Goal: Transaction & Acquisition: Download file/media

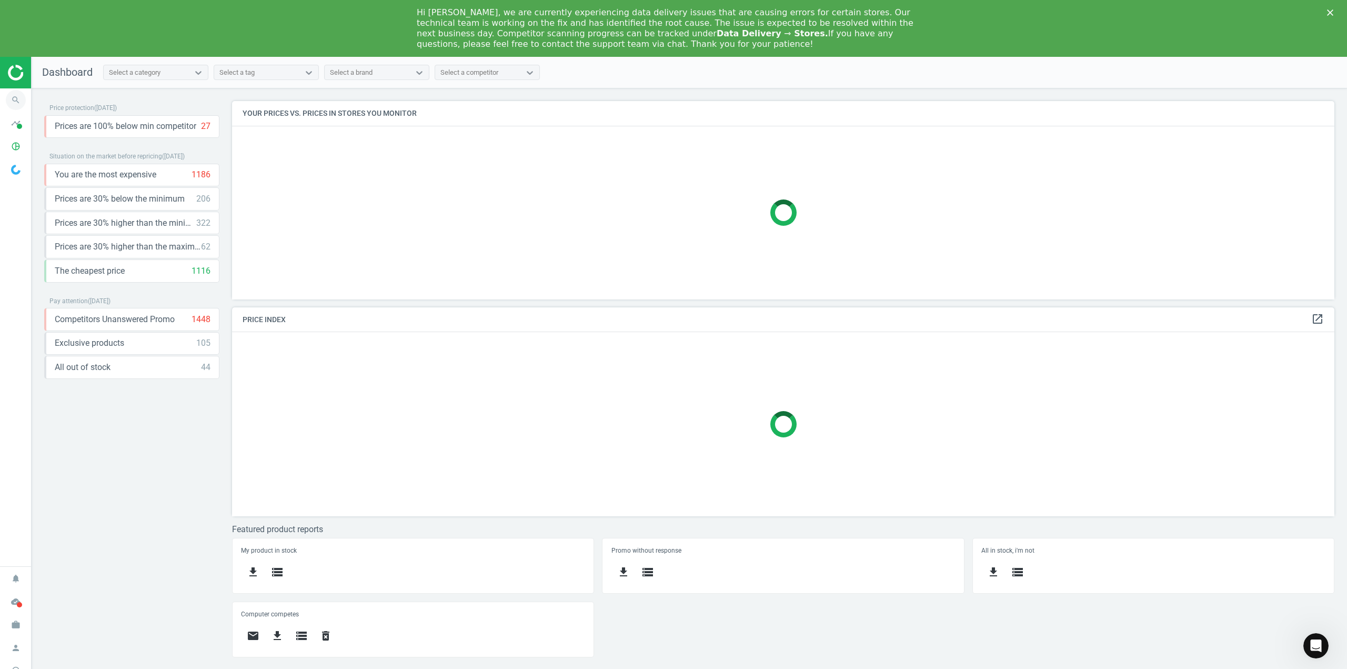
click at [14, 97] on icon "search" at bounding box center [16, 100] width 20 height 20
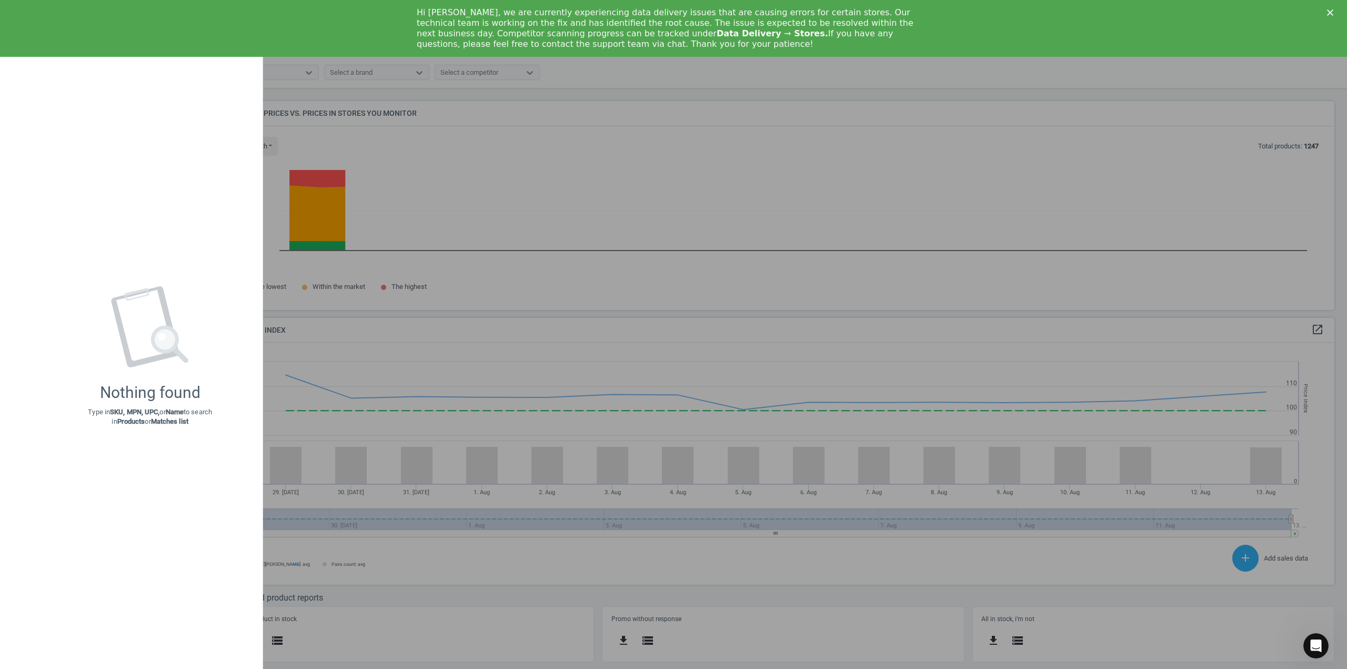
scroll to position [5, 5]
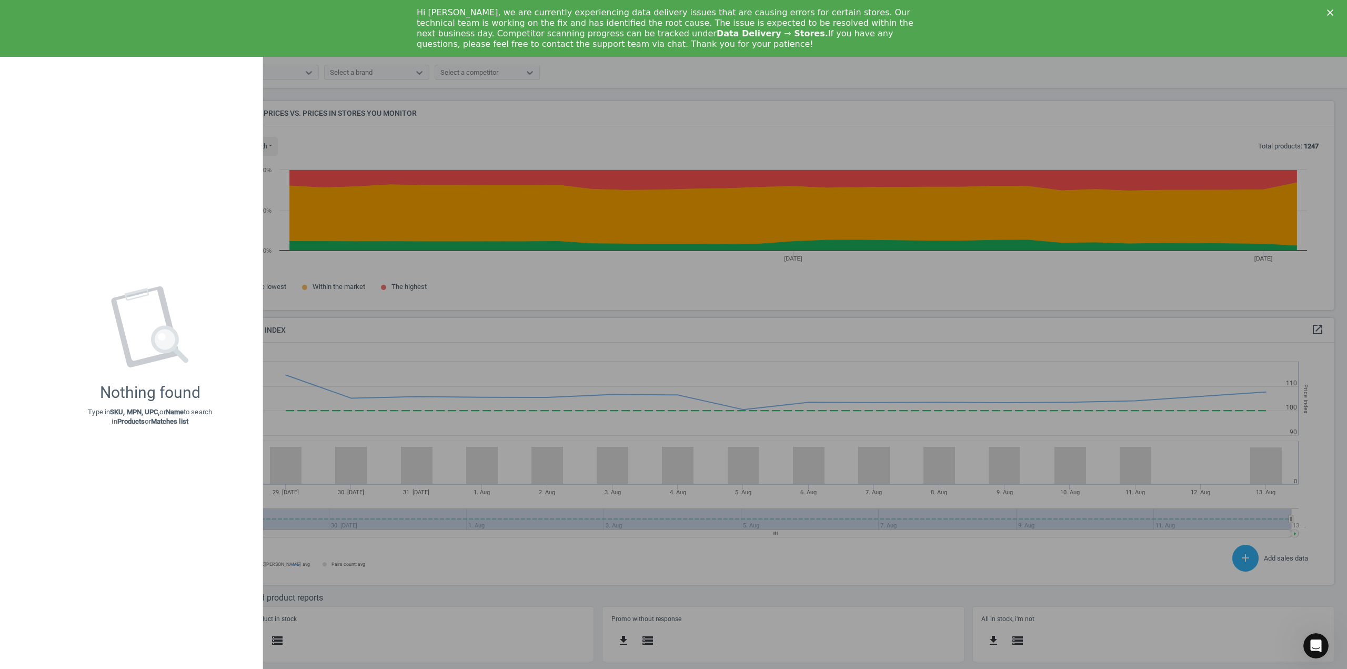
click at [366, 198] on div at bounding box center [673, 334] width 1347 height 669
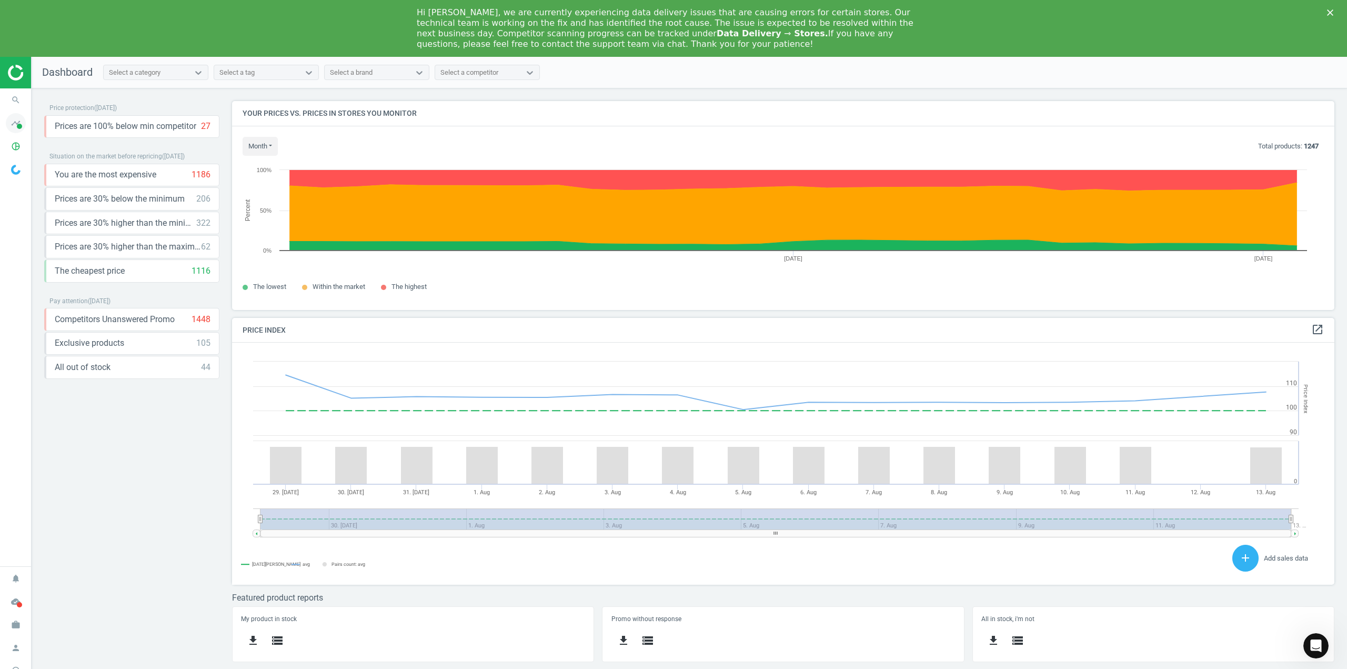
click at [18, 123] on icon "timeline" at bounding box center [16, 123] width 20 height 20
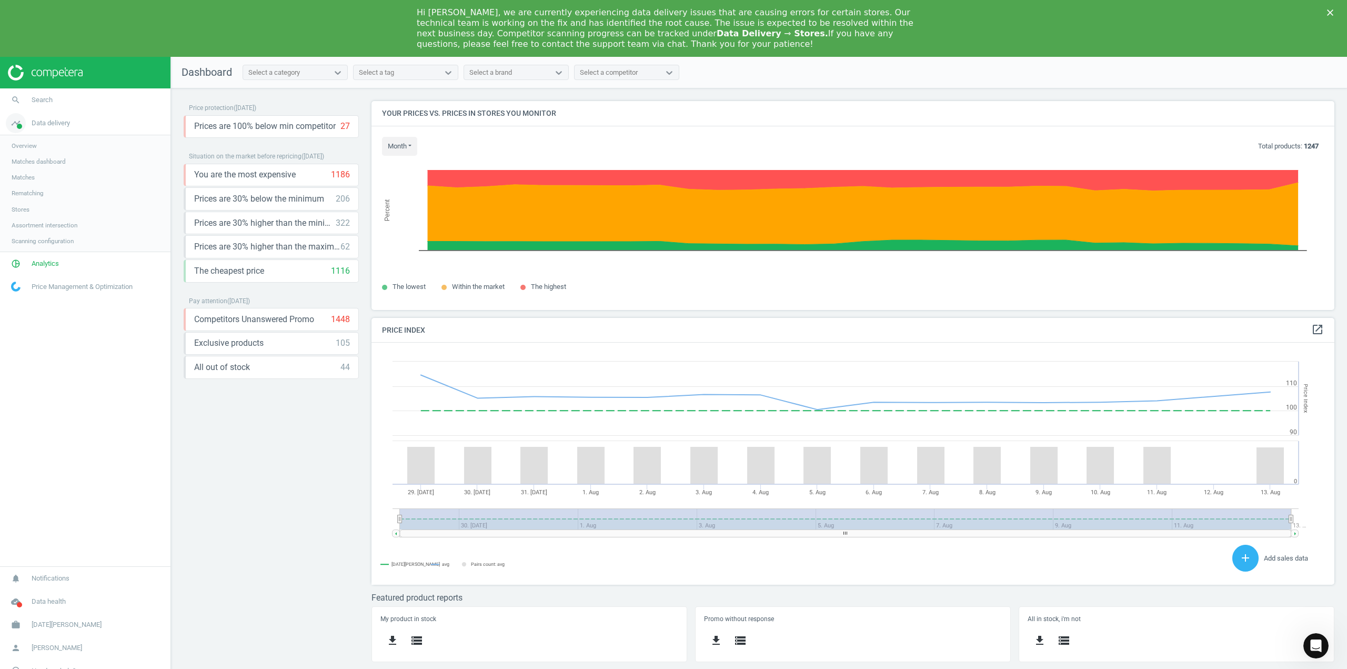
scroll to position [258, 971]
click at [45, 264] on span "Analytics" at bounding box center [45, 263] width 27 height 9
click at [25, 171] on span "Overview" at bounding box center [24, 169] width 25 height 8
click at [23, 186] on span "Products" at bounding box center [24, 184] width 25 height 8
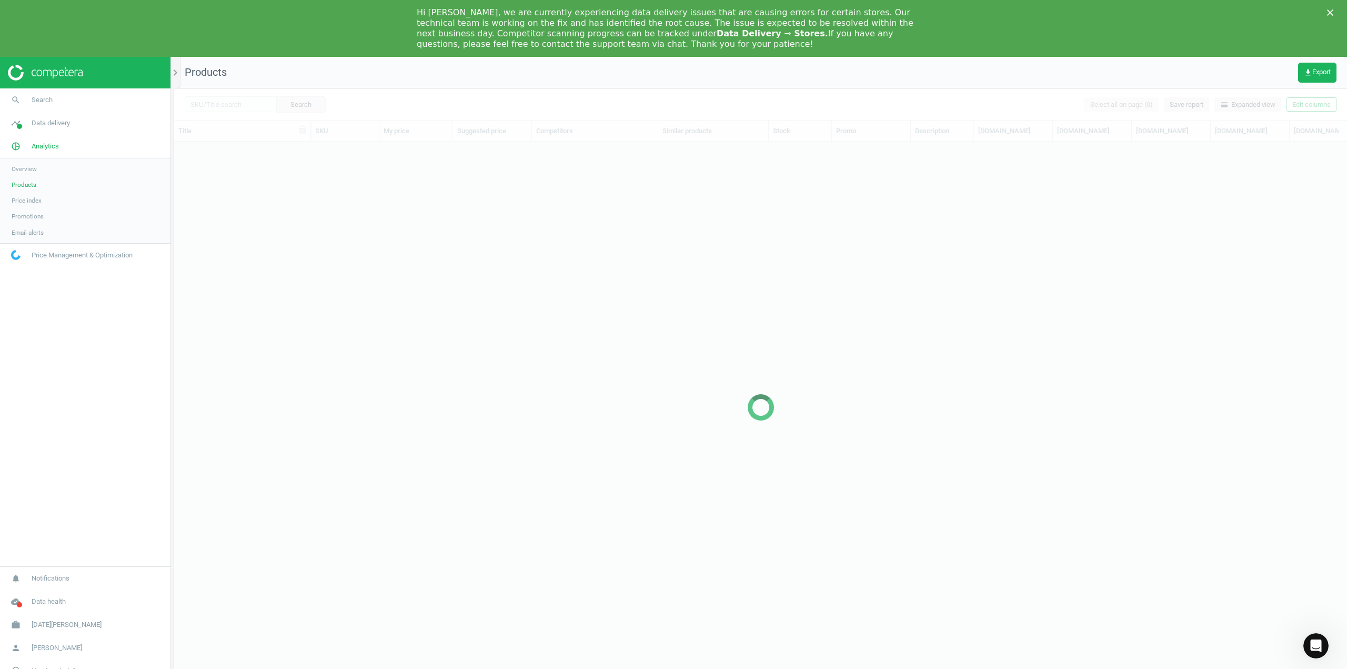
scroll to position [548, 1165]
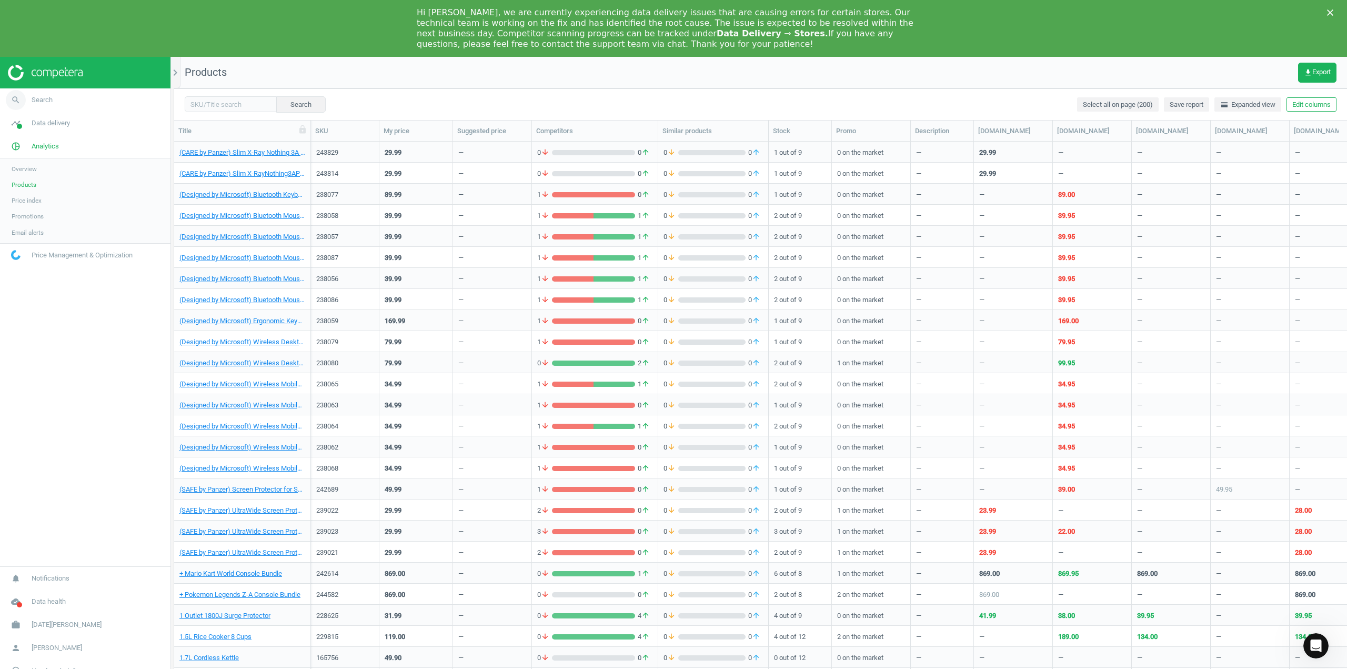
click at [37, 97] on span "Search" at bounding box center [42, 99] width 21 height 9
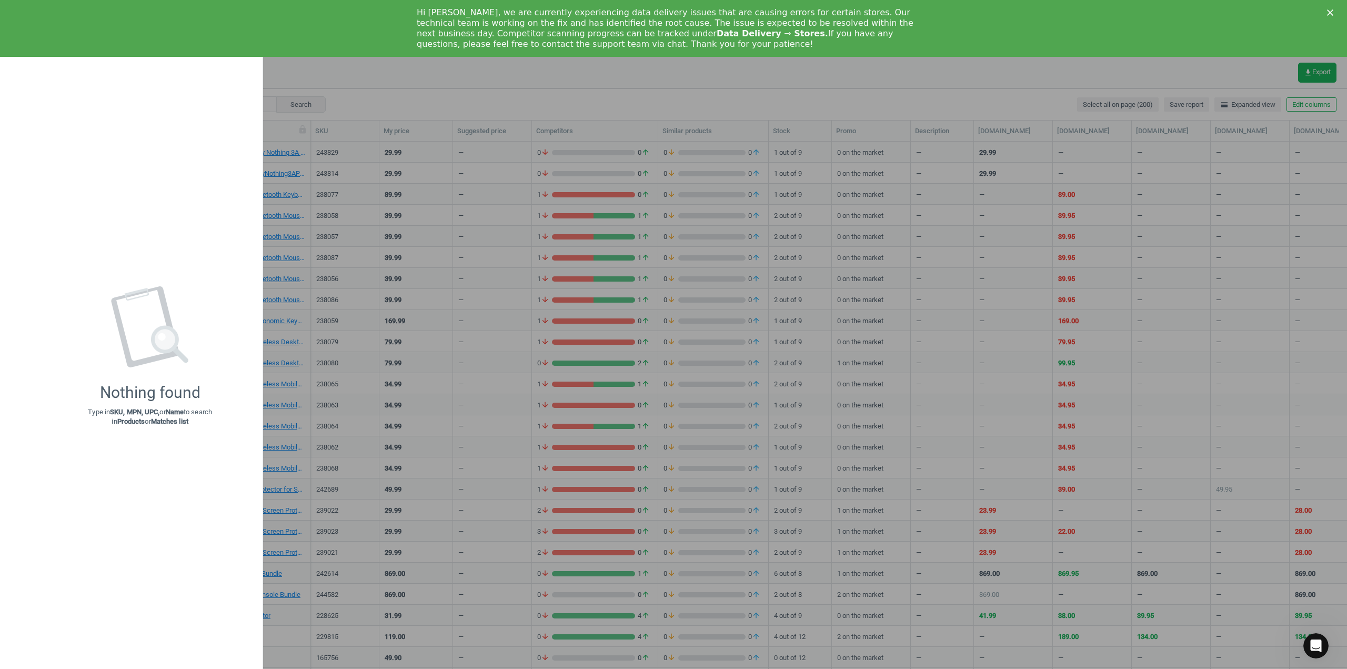
click at [333, 133] on div at bounding box center [673, 334] width 1347 height 669
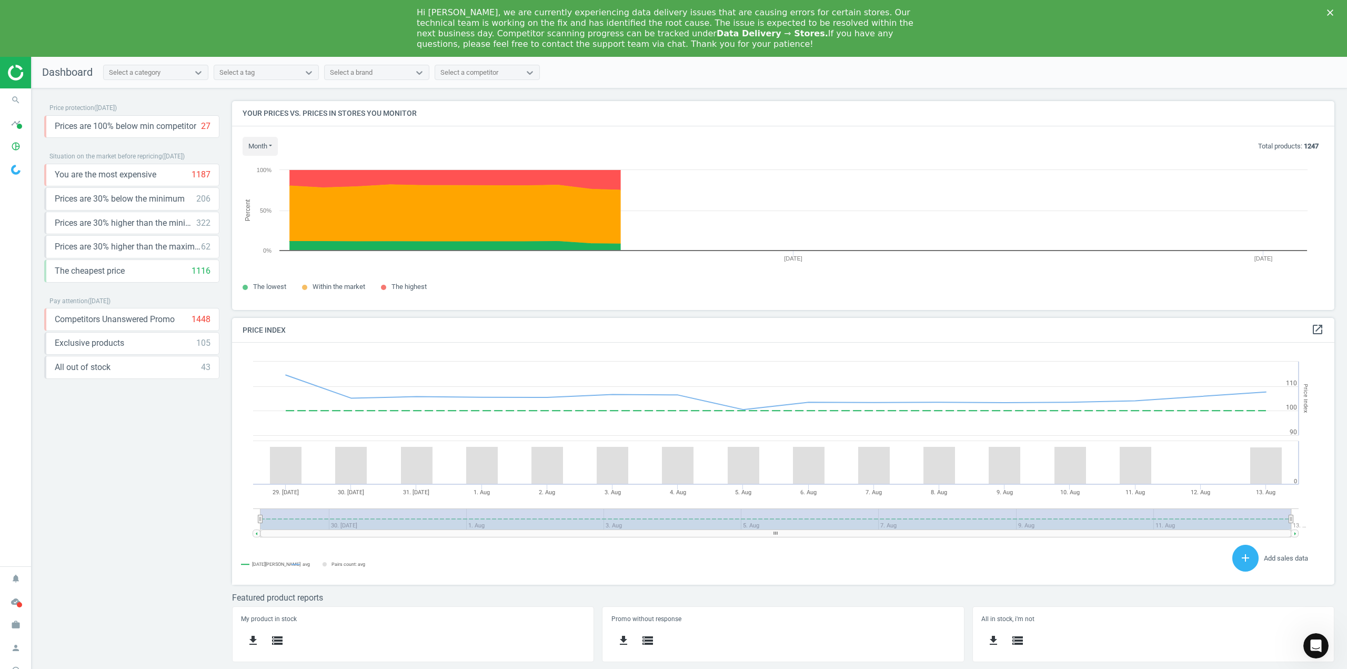
scroll to position [258, 1110]
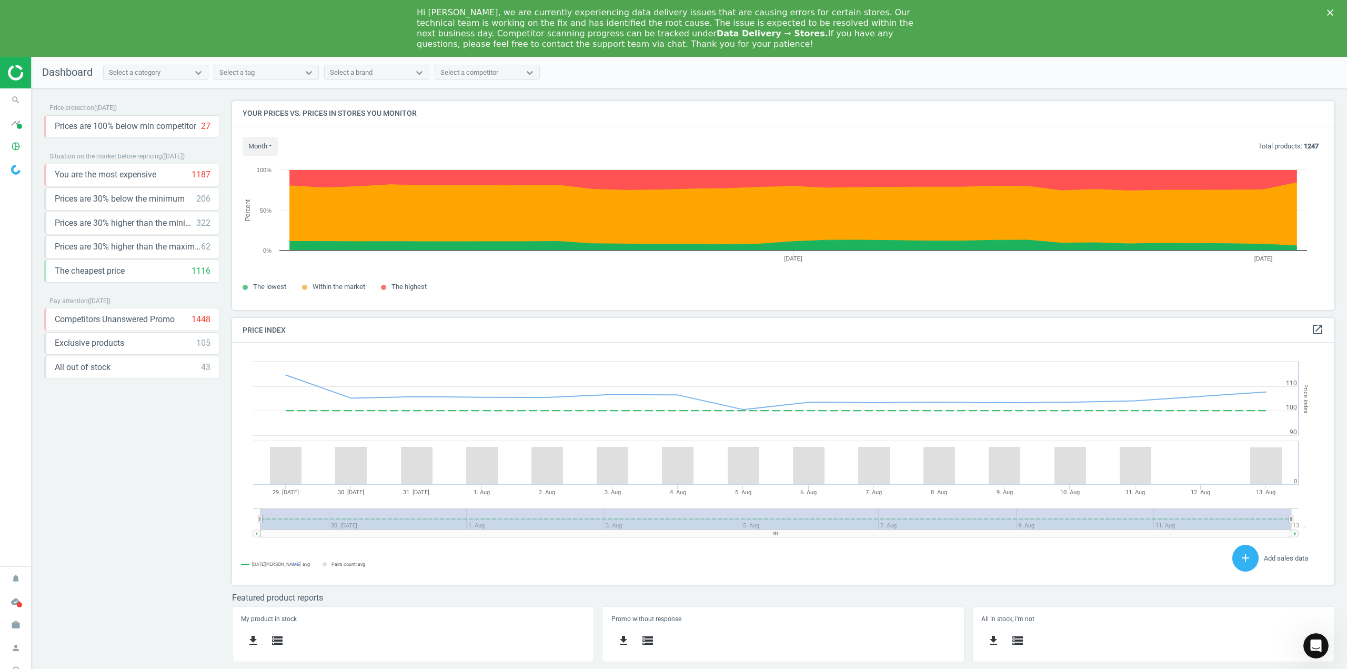
click at [1327, 12] on icon "Close" at bounding box center [1330, 12] width 6 height 6
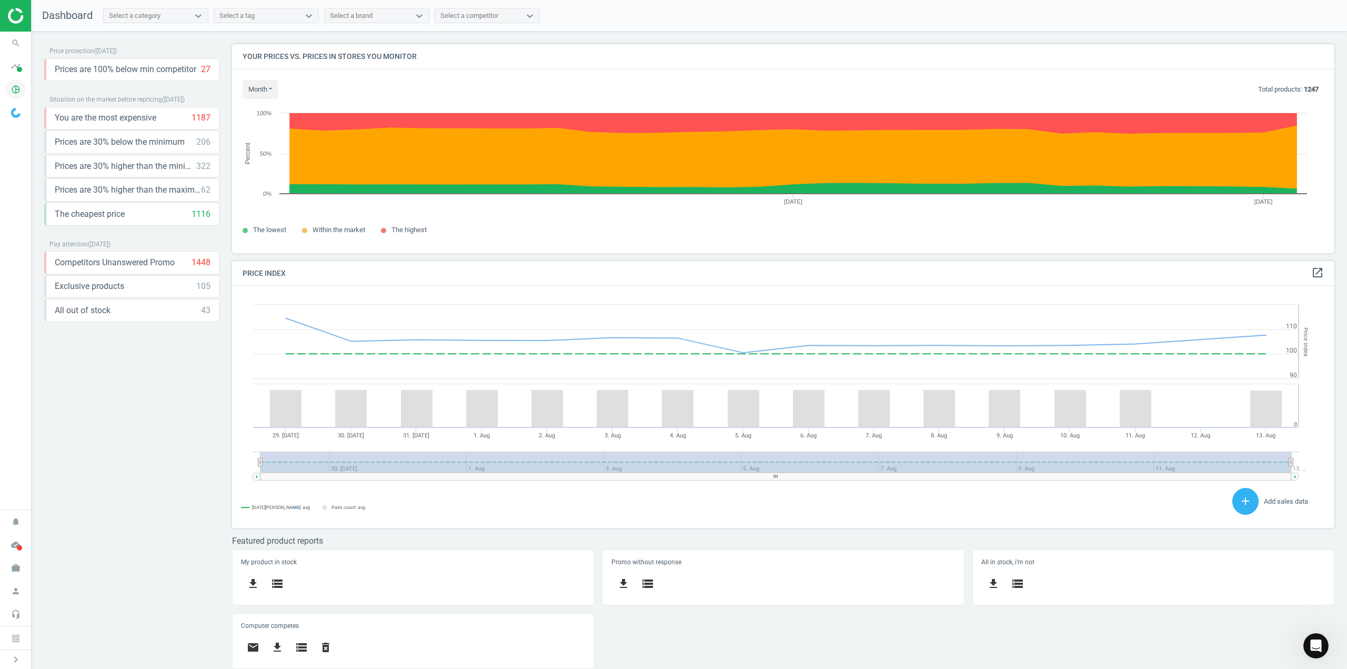
click at [19, 94] on icon "pie_chart_outlined" at bounding box center [16, 89] width 20 height 20
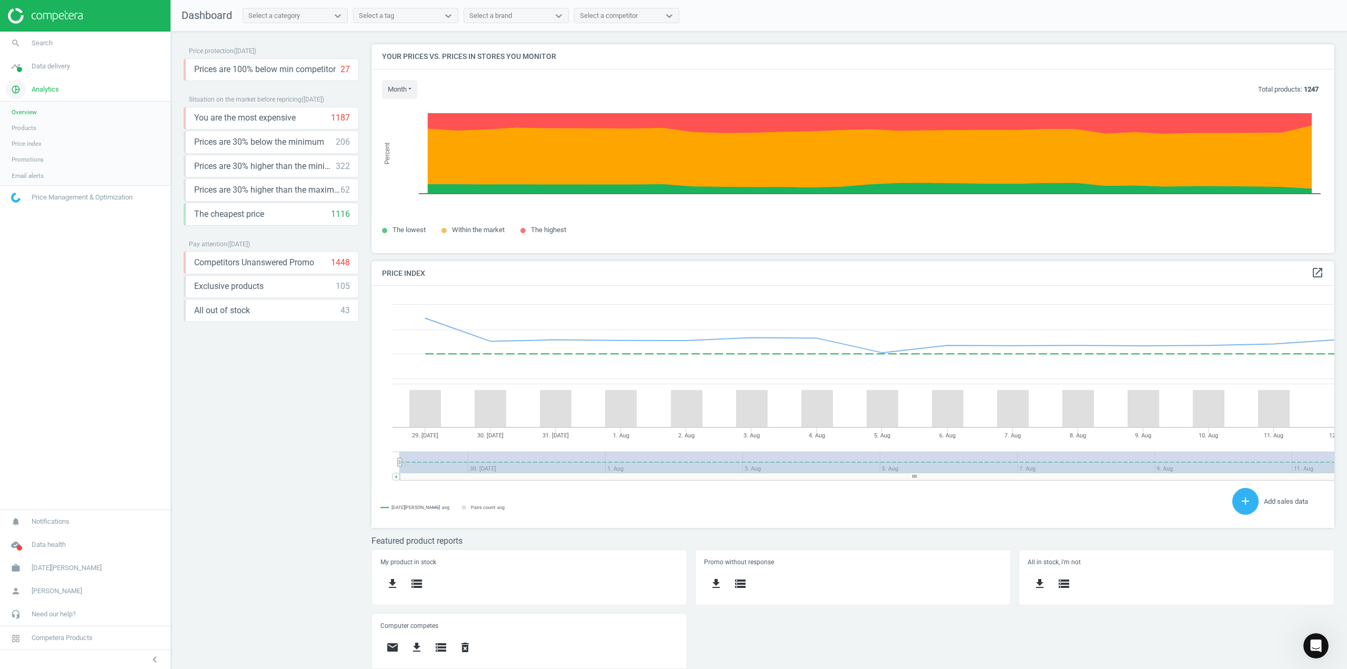
scroll to position [258, 971]
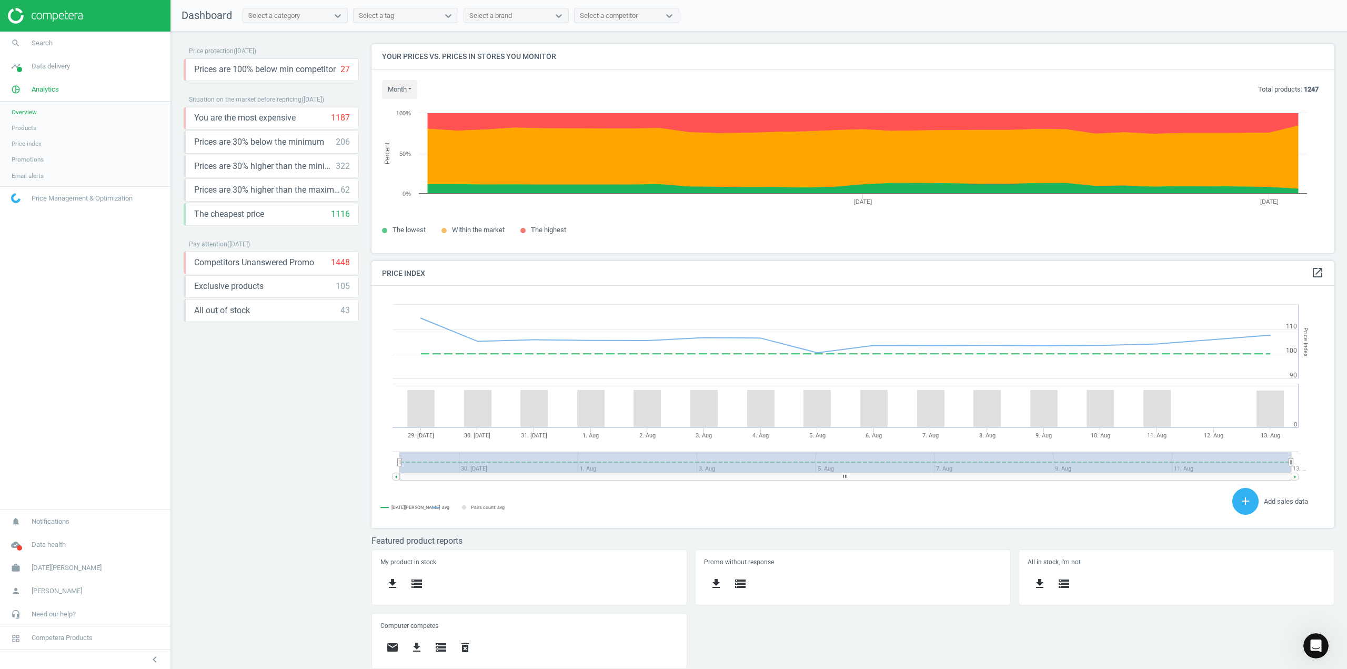
click at [32, 112] on span "Overview" at bounding box center [24, 112] width 25 height 8
click at [23, 124] on span "Products" at bounding box center [24, 128] width 25 height 8
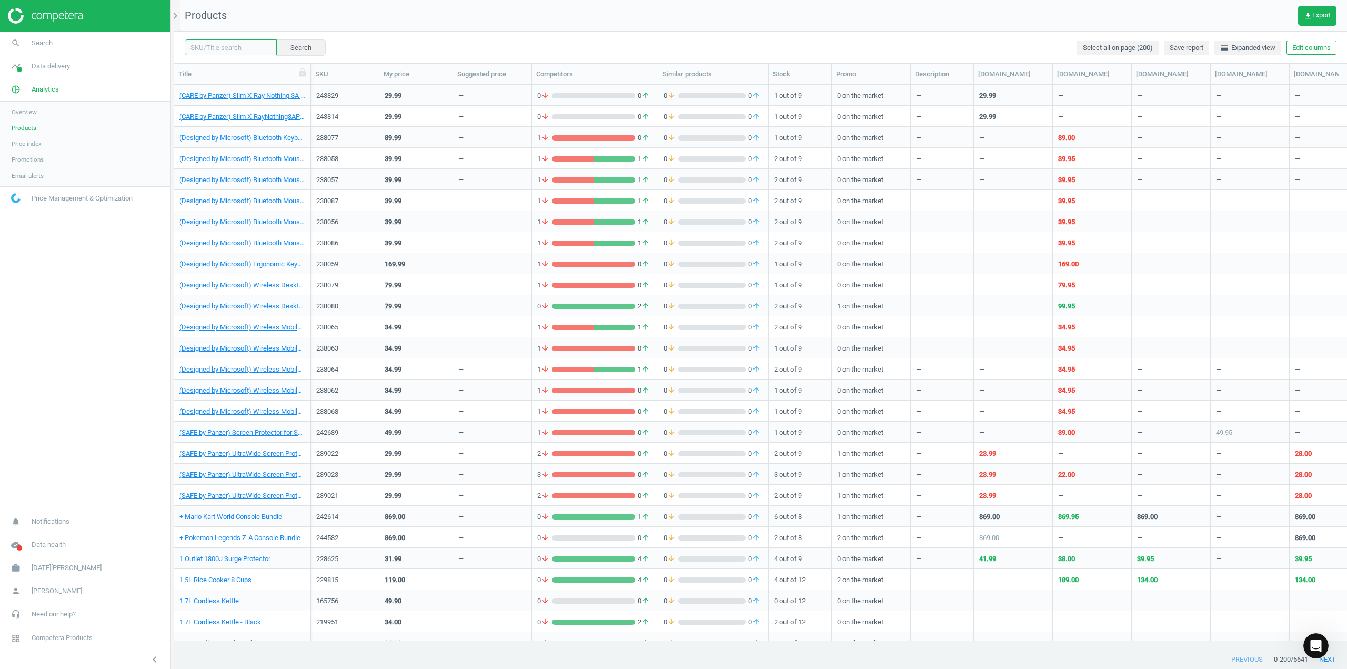
click at [207, 49] on input "text" at bounding box center [231, 47] width 92 height 16
click at [35, 147] on span "Price index" at bounding box center [27, 143] width 30 height 8
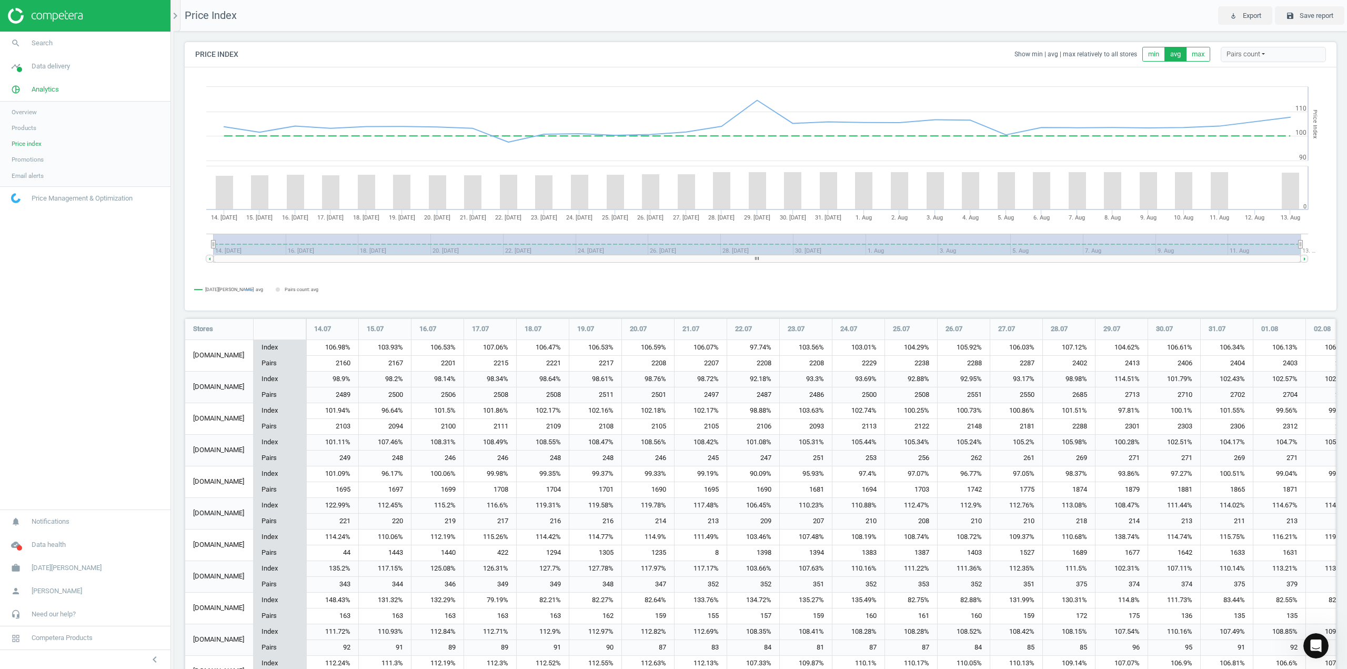
scroll to position [608, 1160]
click at [28, 111] on span "Overview" at bounding box center [24, 112] width 25 height 8
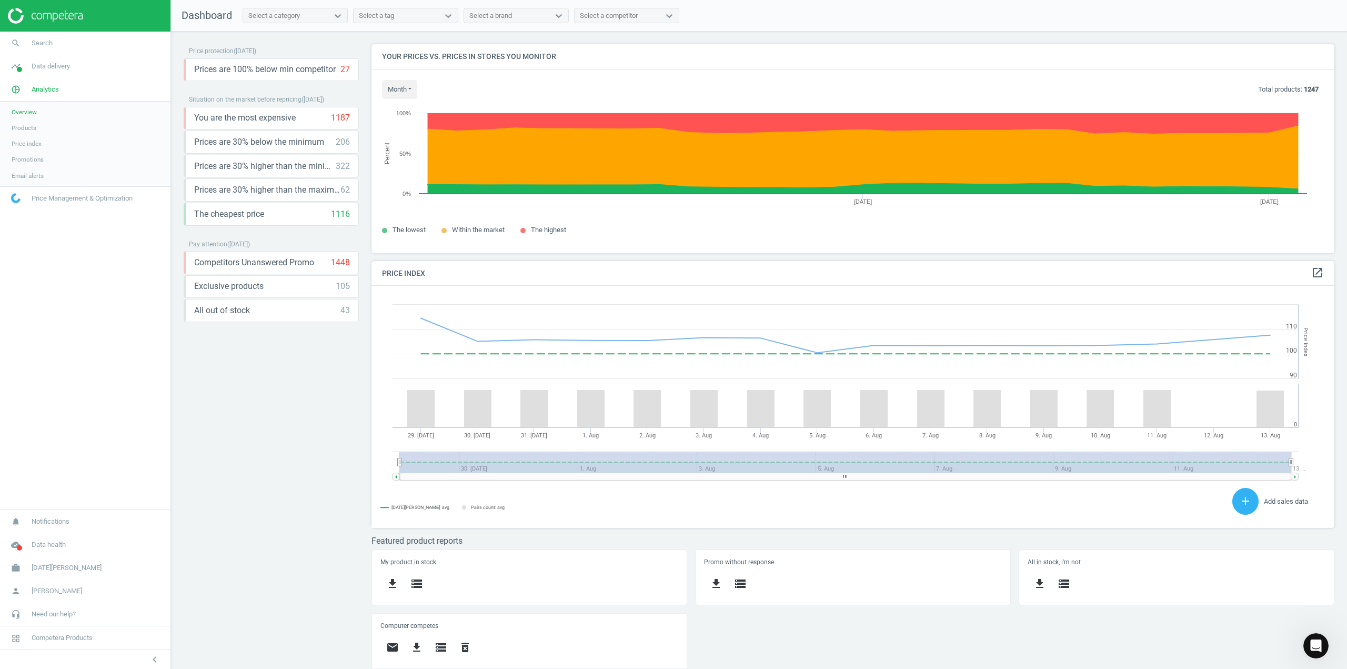
scroll to position [2, 0]
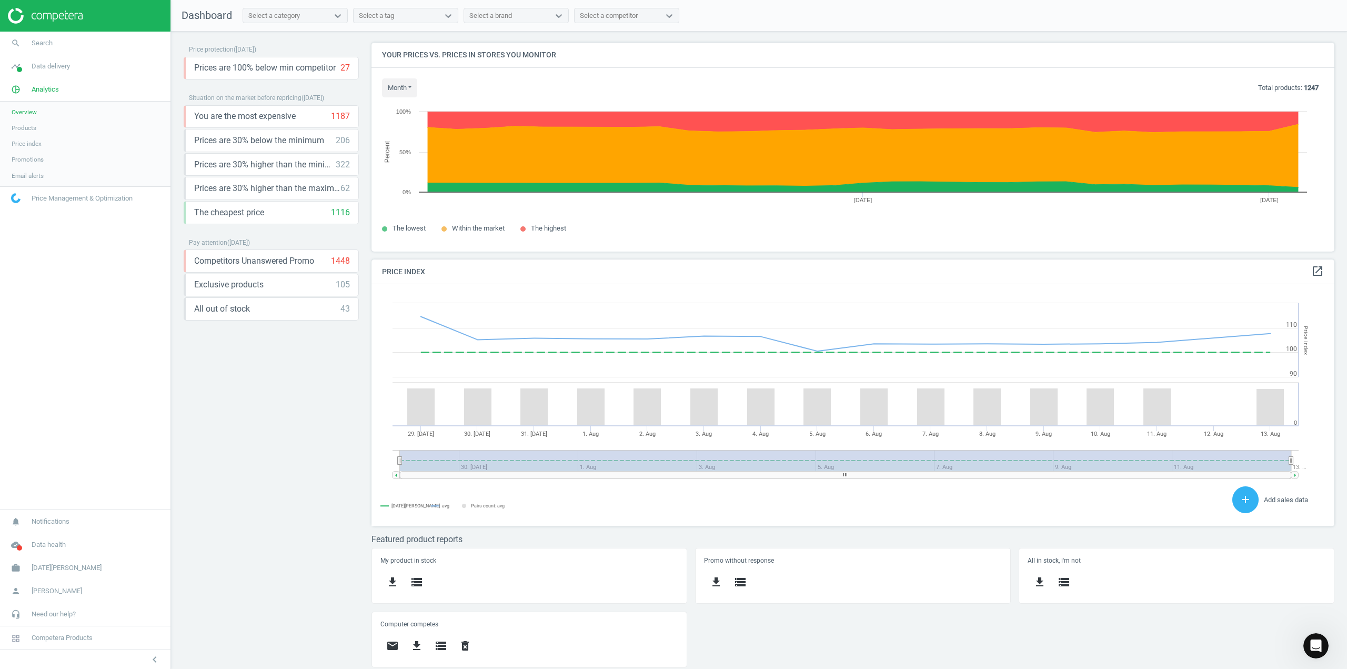
click at [28, 130] on span "Products" at bounding box center [24, 128] width 25 height 8
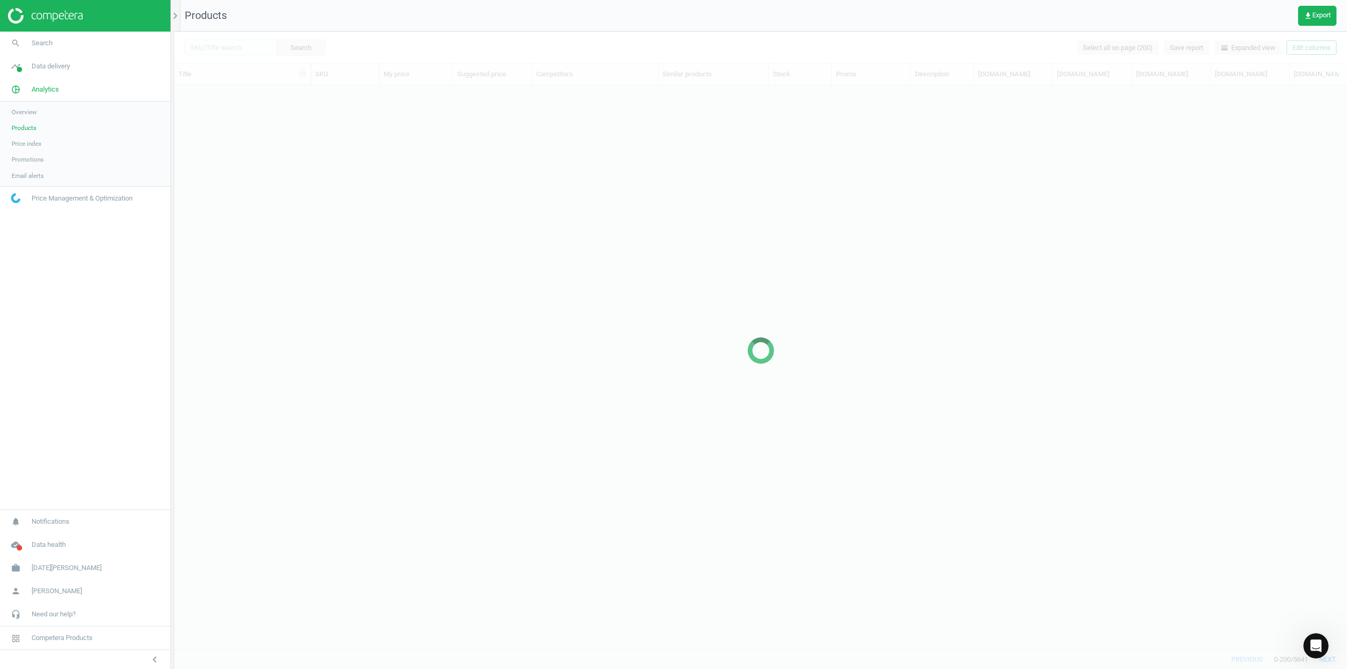
scroll to position [548, 1165]
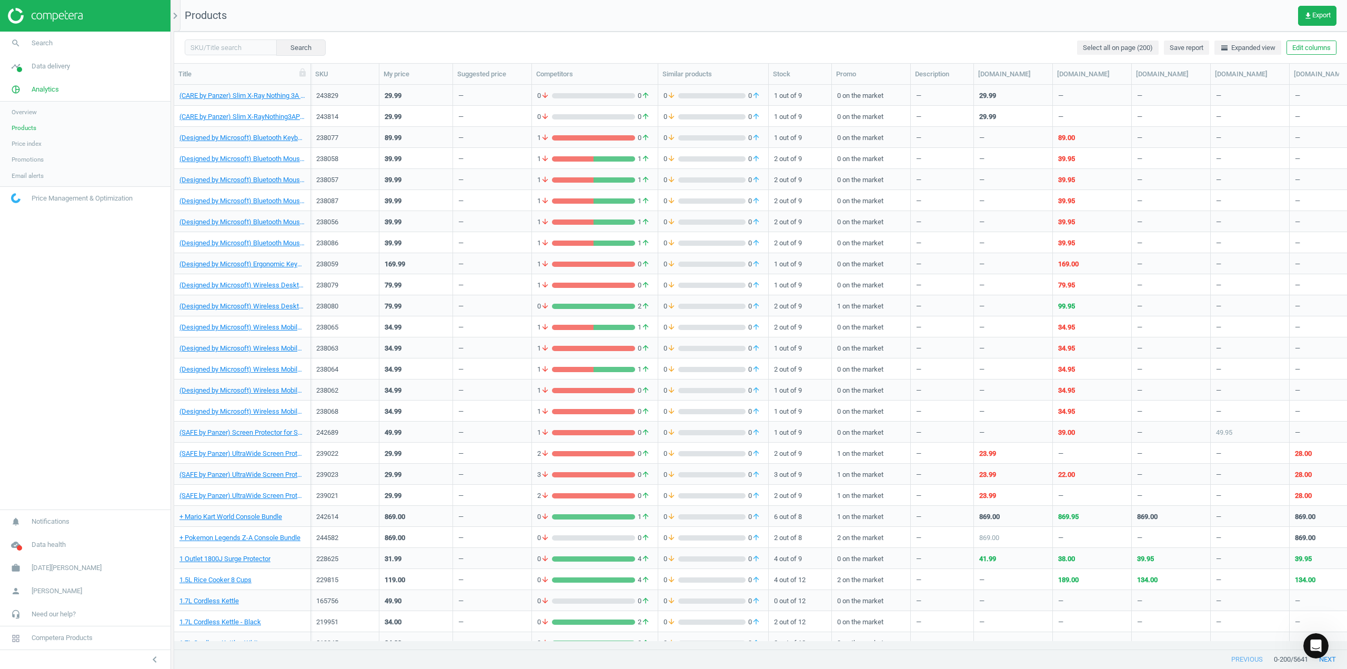
click at [30, 146] on span "Price index" at bounding box center [27, 143] width 30 height 8
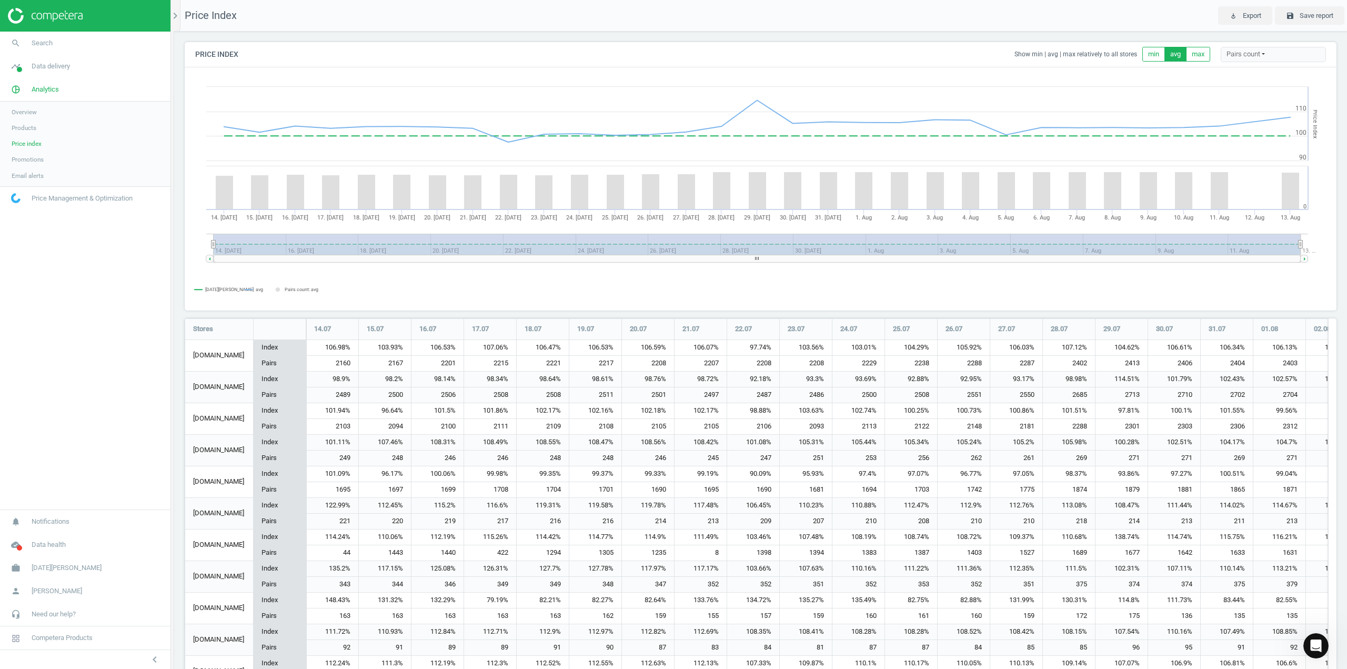
scroll to position [608, 1160]
click at [35, 158] on span "Promotions" at bounding box center [28, 159] width 32 height 8
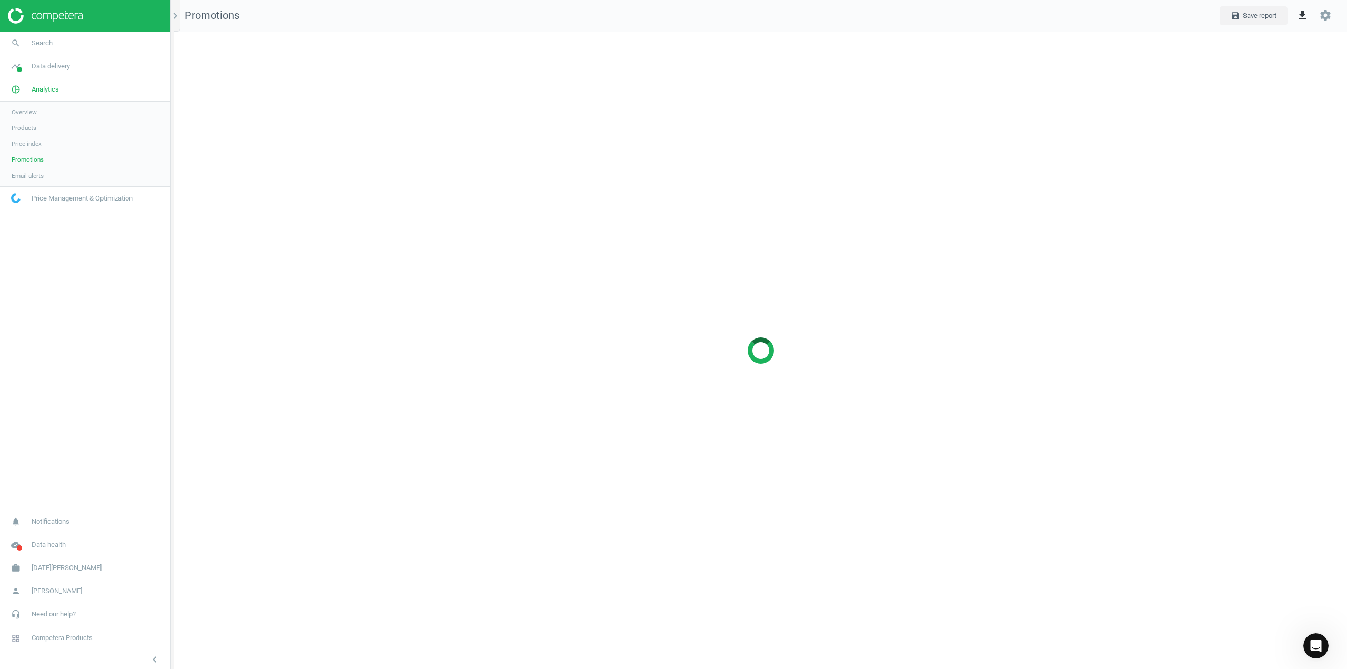
scroll to position [653, 1189]
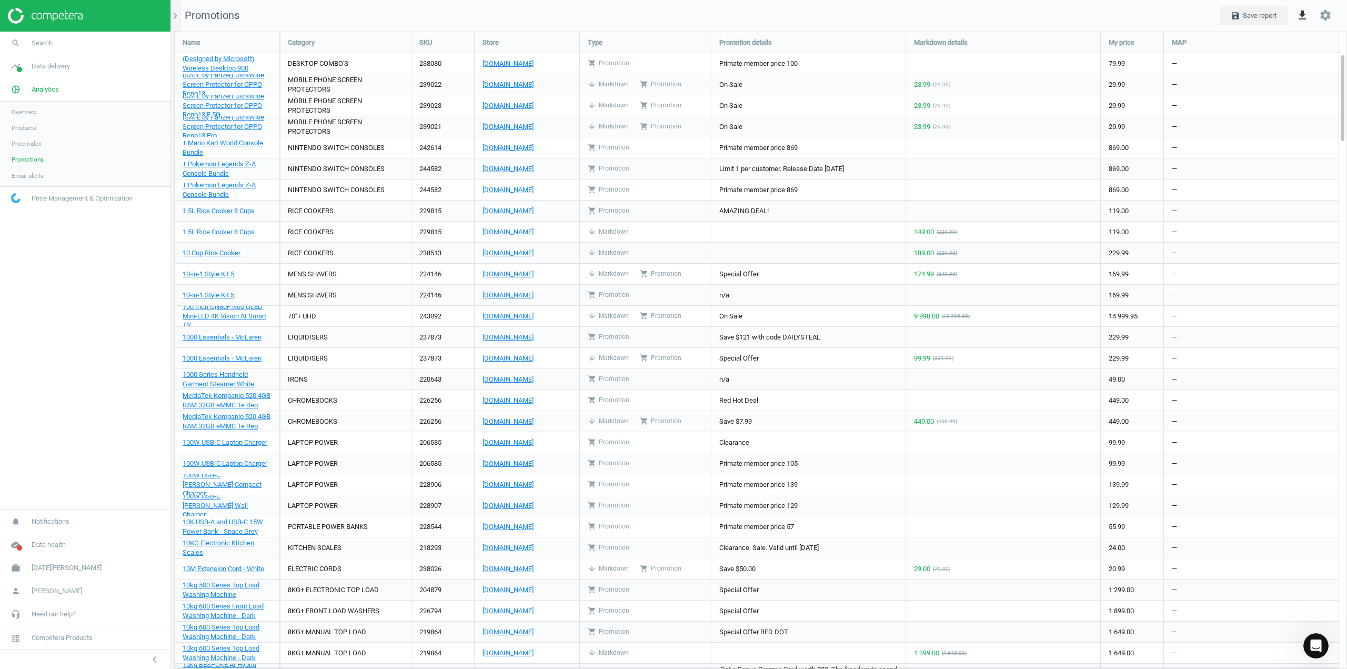
click at [29, 179] on span "Email alerts" at bounding box center [28, 175] width 32 height 8
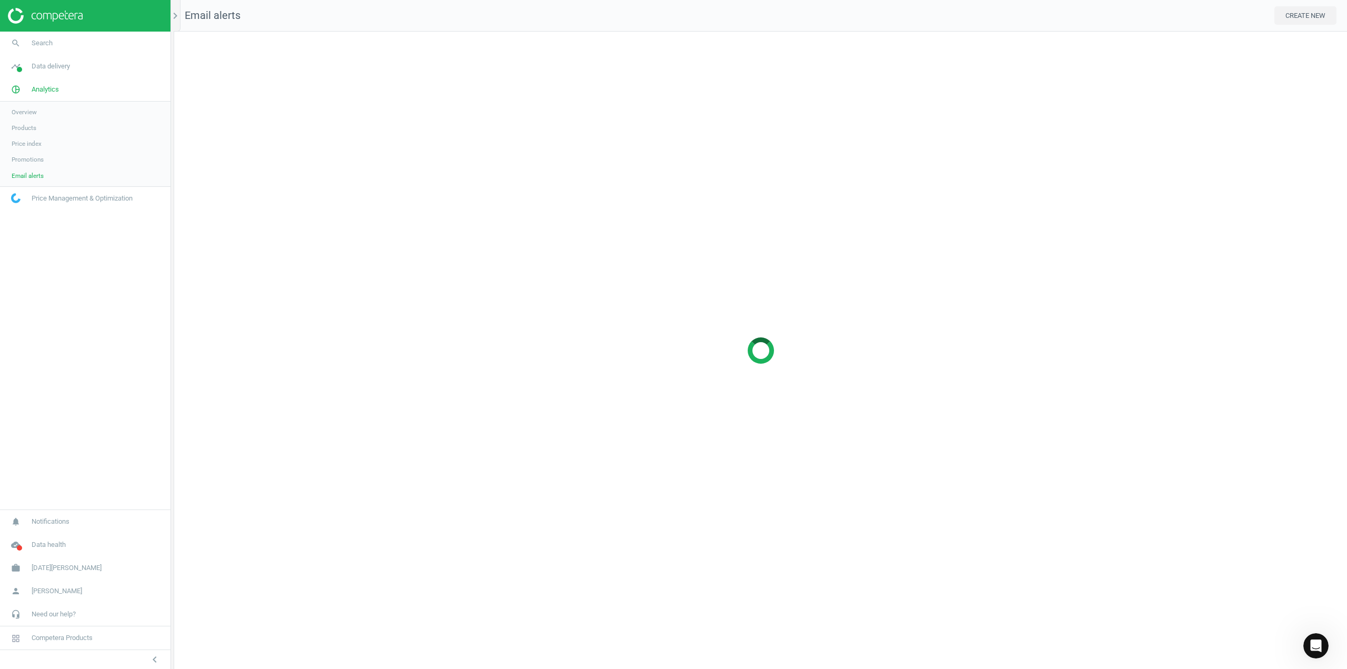
scroll to position [653, 1189]
click at [68, 198] on span "Price Management & Optimization" at bounding box center [82, 198] width 101 height 9
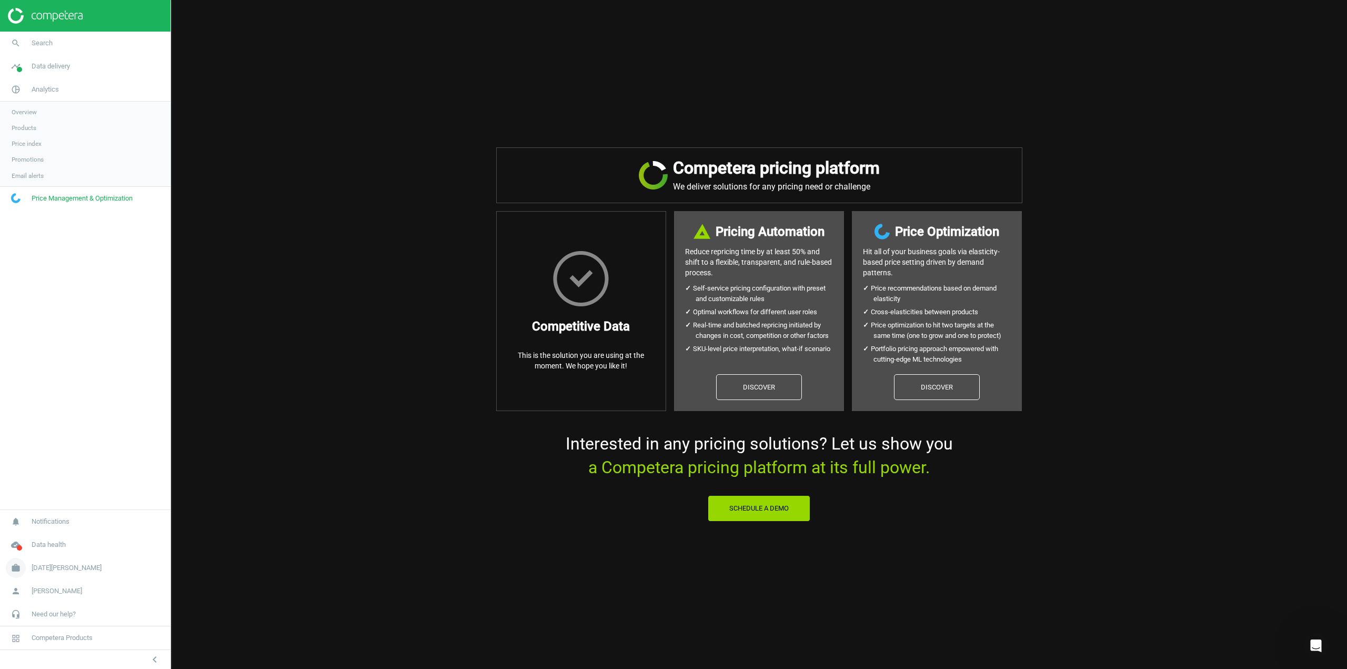
click at [43, 563] on span "[DATE][PERSON_NAME]" at bounding box center [67, 567] width 70 height 9
click at [33, 595] on span "[PERSON_NAME]" at bounding box center [57, 590] width 50 height 9
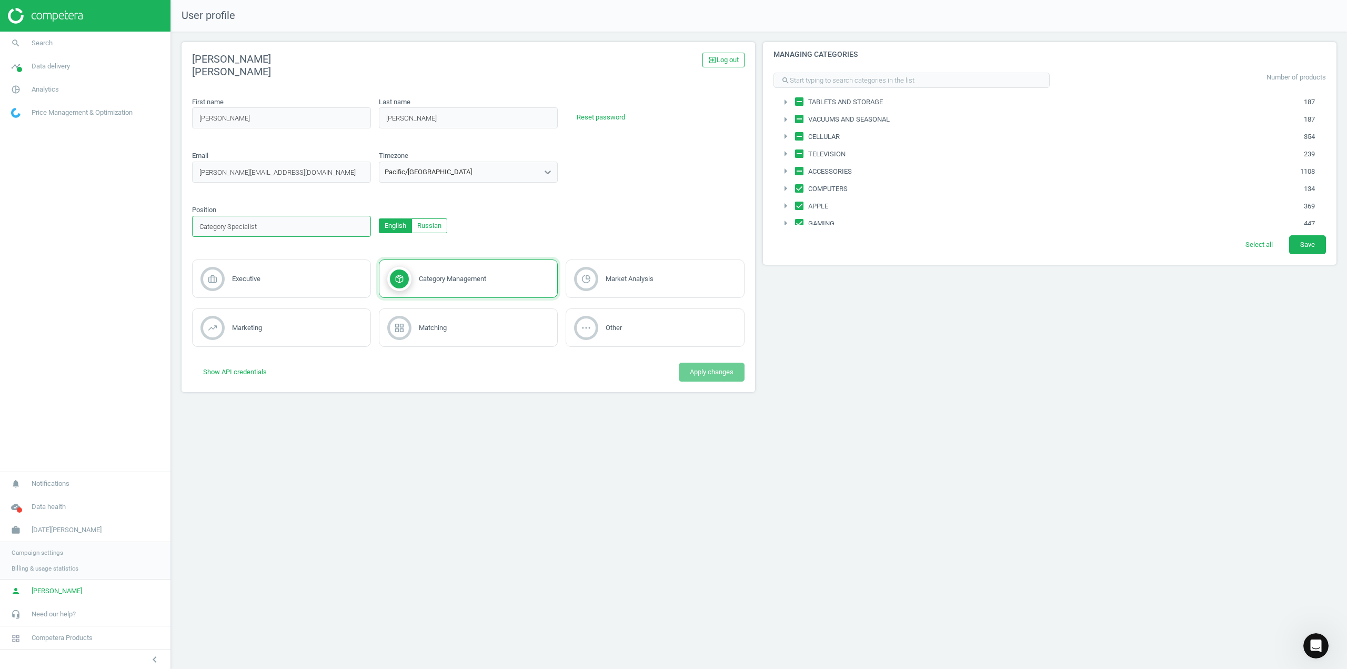
click at [329, 226] on input "Position" at bounding box center [281, 226] width 179 height 21
click at [508, 209] on div "English Russian" at bounding box center [468, 224] width 187 height 38
click at [1320, 245] on button "Save" at bounding box center [1307, 244] width 37 height 19
click at [16, 92] on icon "pie_chart_outlined" at bounding box center [16, 89] width 20 height 20
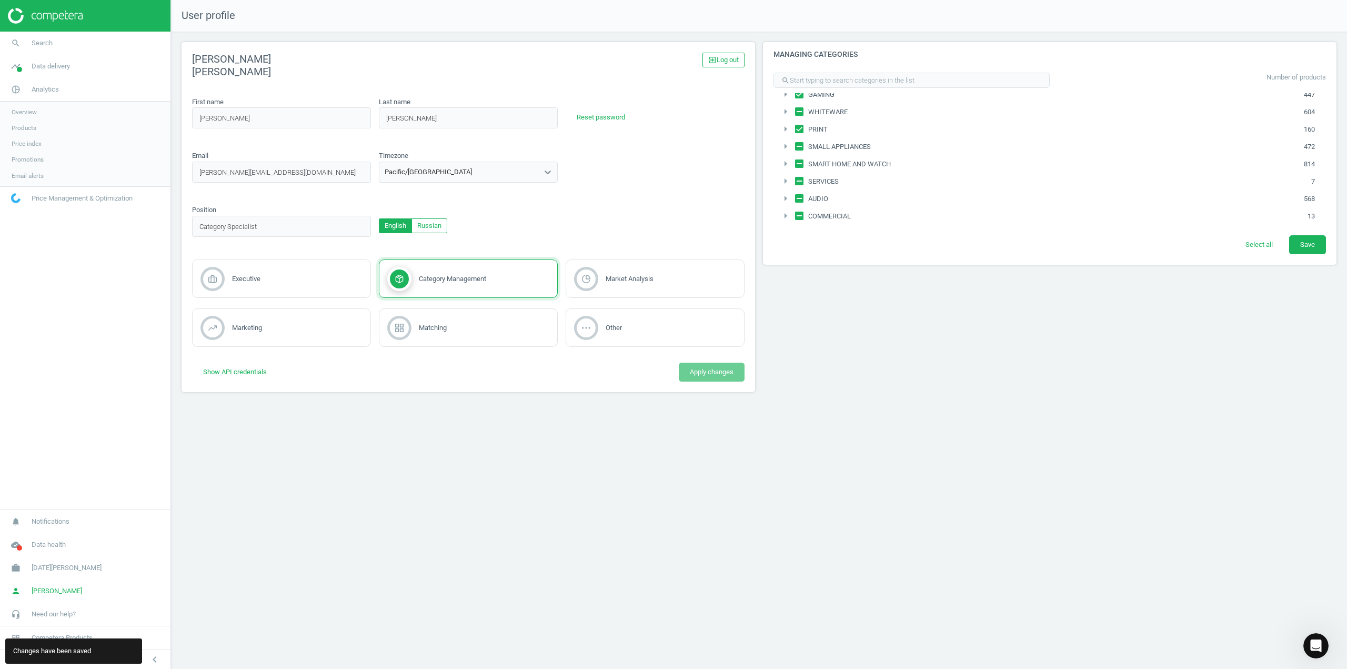
click at [30, 114] on span "Overview" at bounding box center [24, 112] width 25 height 8
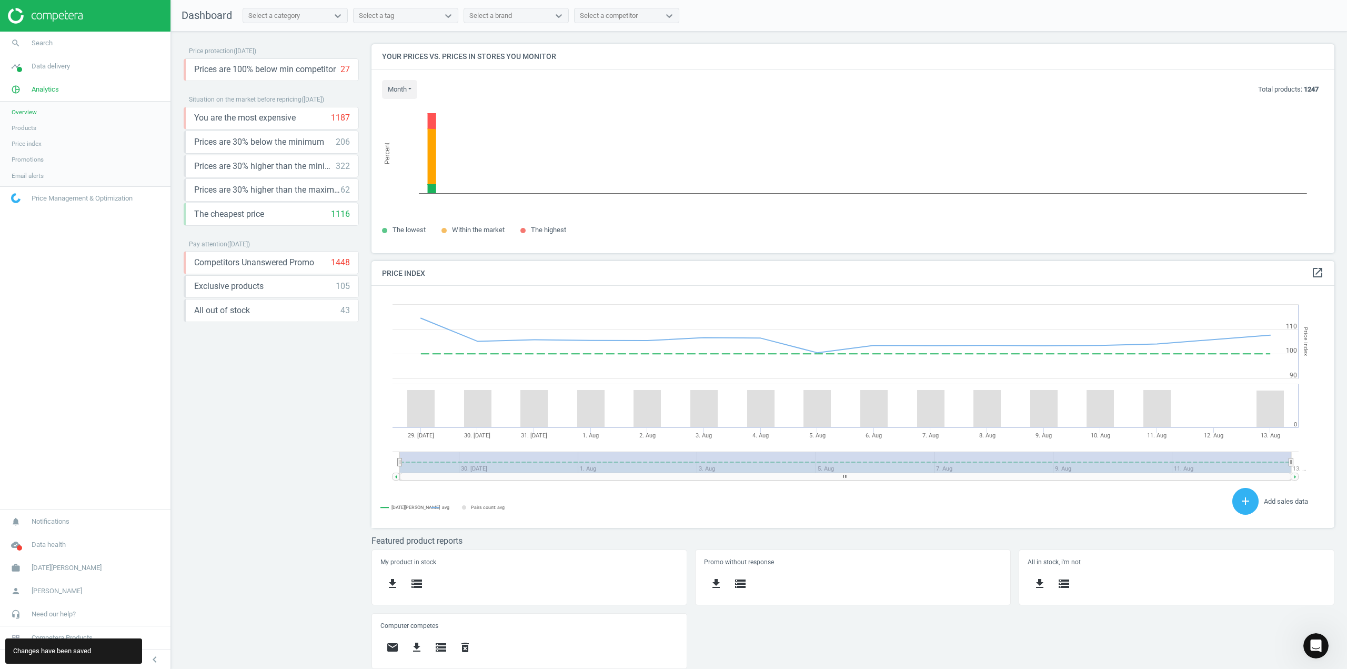
scroll to position [258, 971]
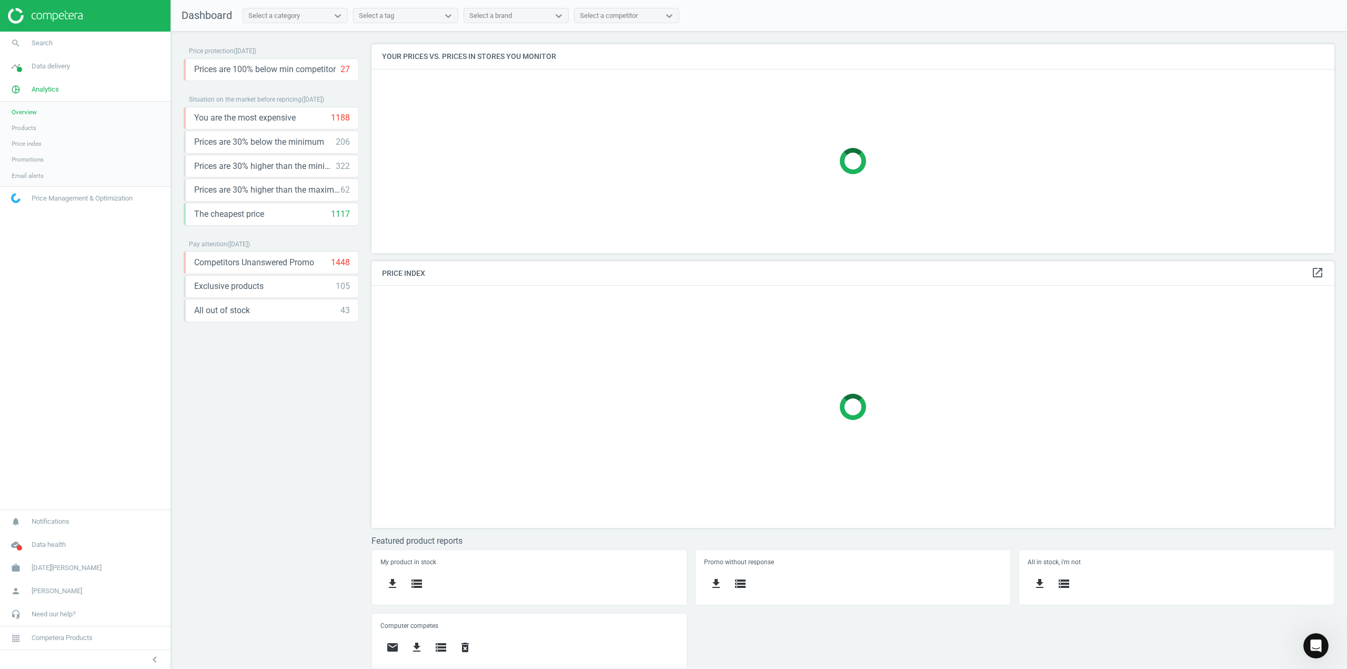
click at [281, 18] on div "Select a category" at bounding box center [274, 15] width 52 height 9
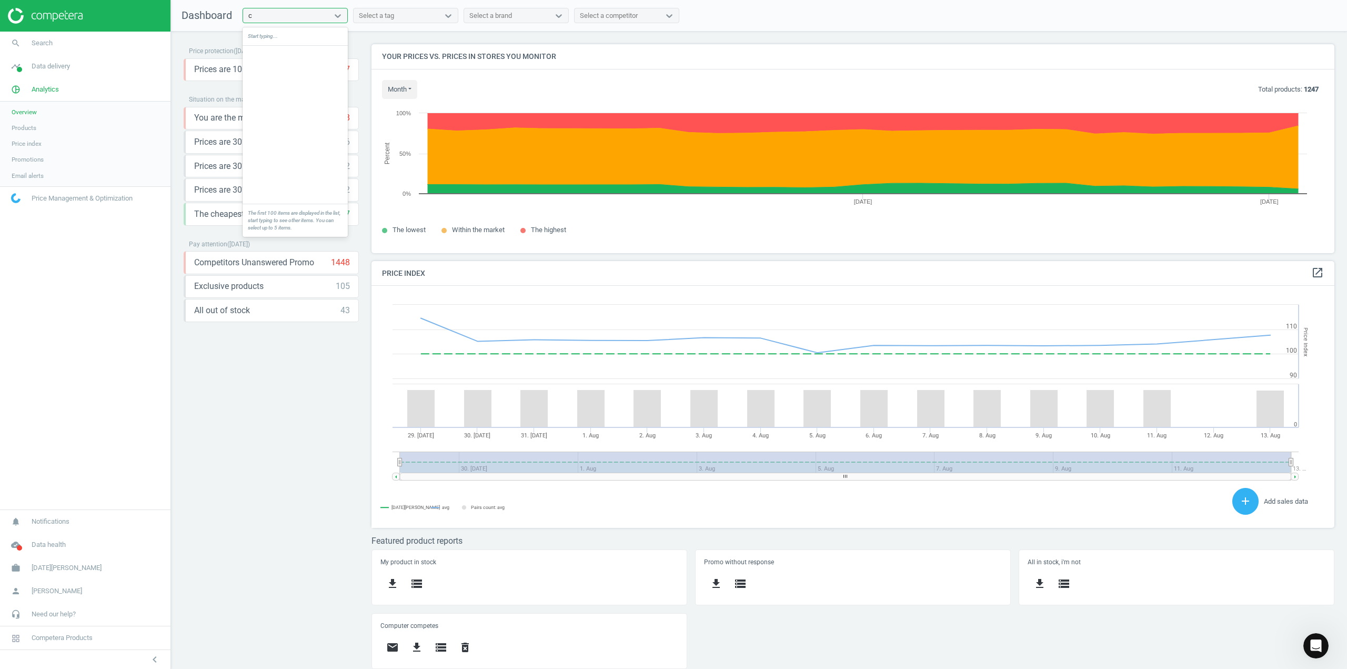
scroll to position [0, 0]
type input "comp"
click at [309, 106] on div "COMPUTERS" at bounding box center [295, 110] width 105 height 18
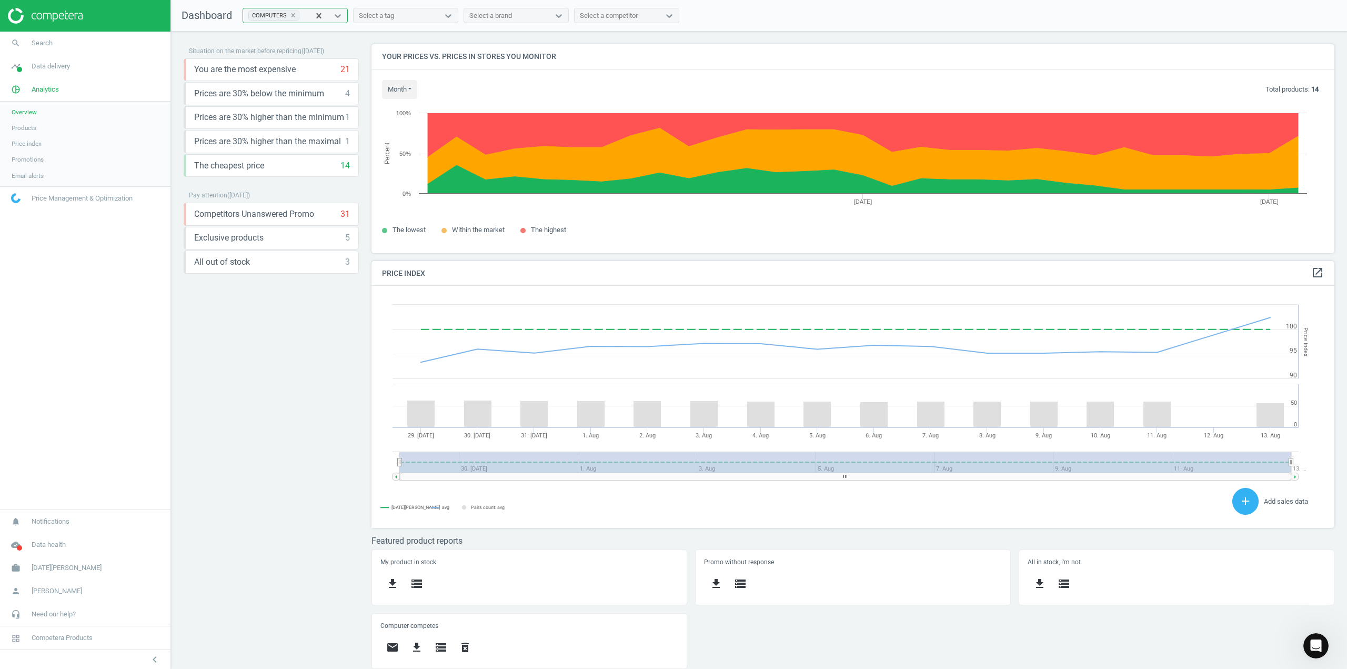
scroll to position [2, 0]
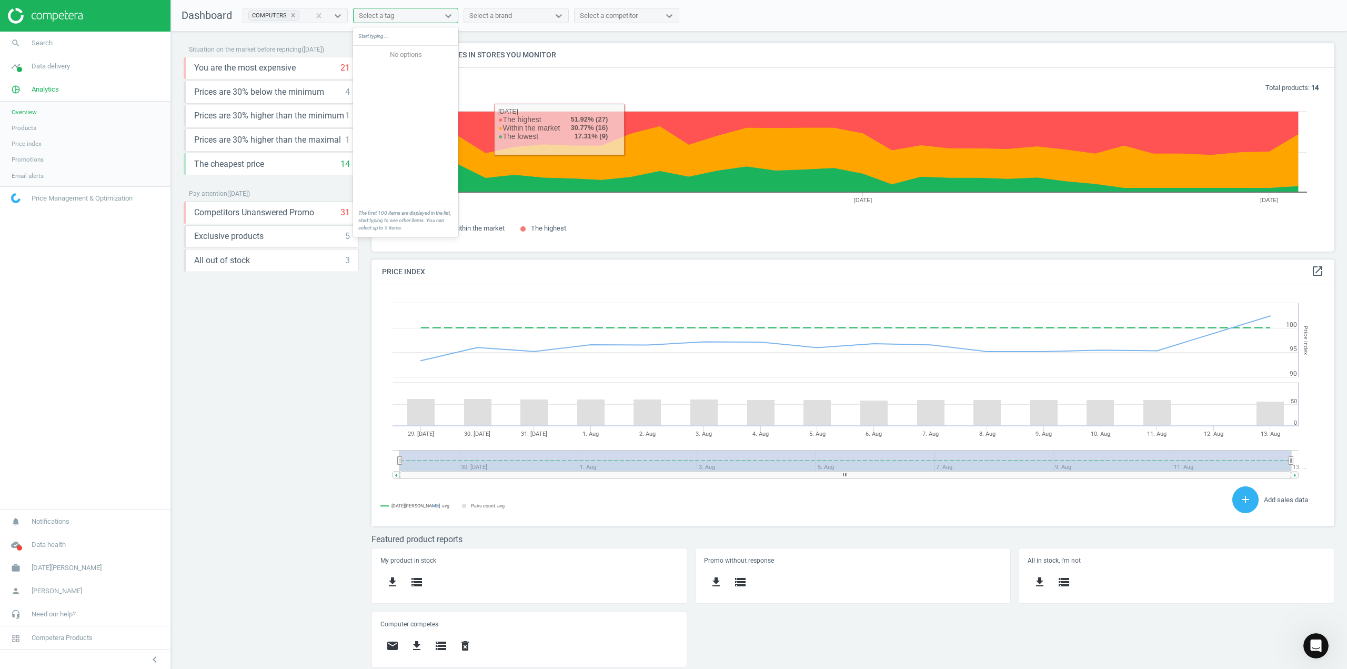
click at [432, 14] on div "Select a tag" at bounding box center [395, 16] width 85 height 14
click at [481, 11] on div "Select a brand" at bounding box center [490, 15] width 43 height 9
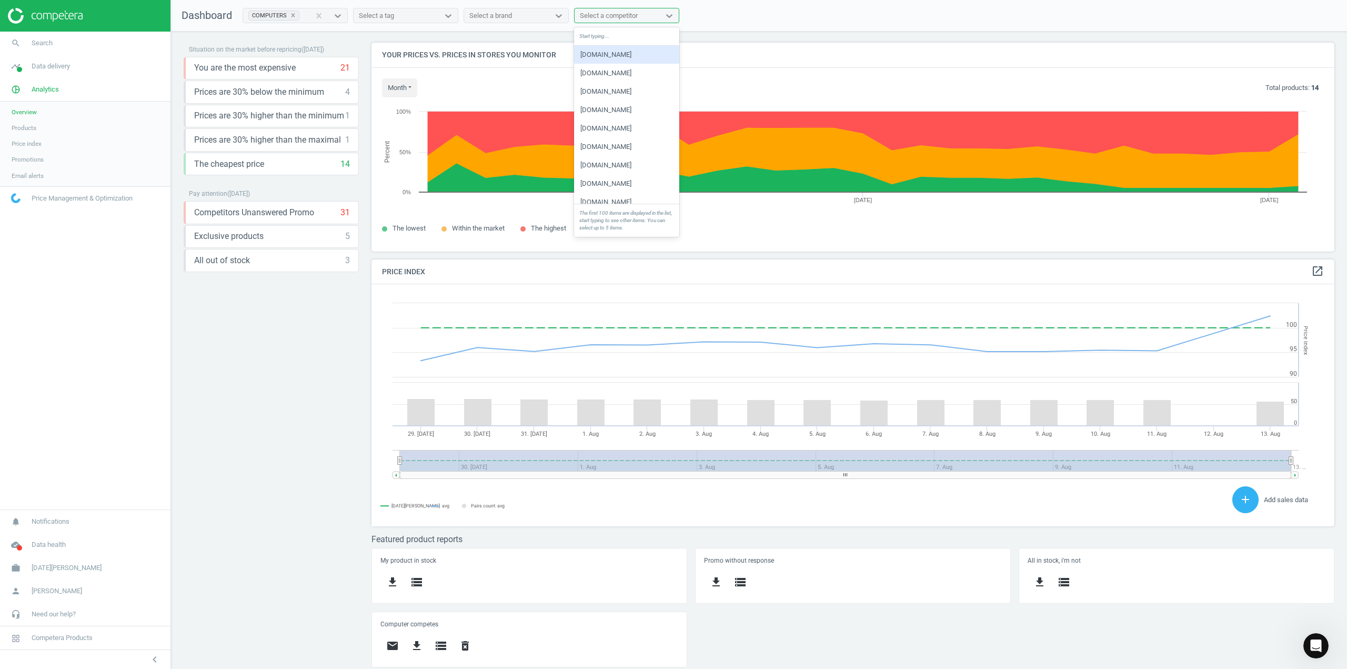
click at [608, 11] on div "Select a competitor" at bounding box center [609, 15] width 58 height 9
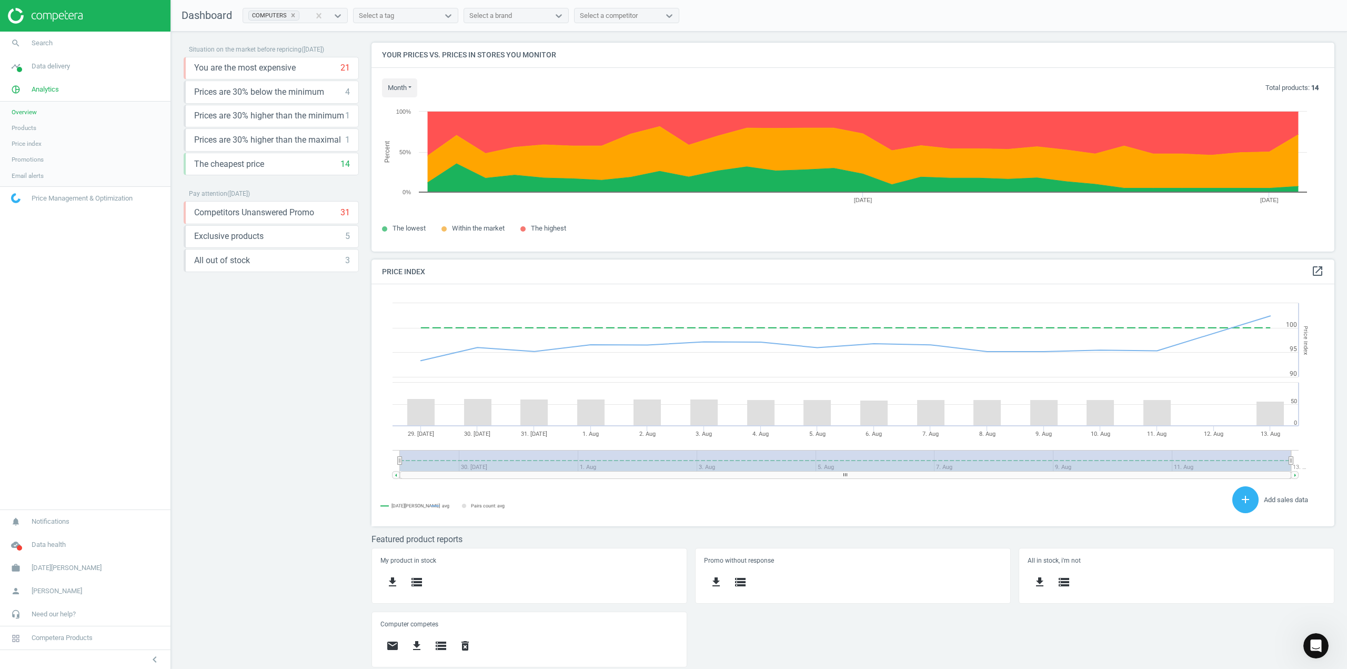
click at [706, 52] on h4 "Your prices vs. prices in stores you monitor" at bounding box center [852, 55] width 963 height 25
click at [23, 125] on span "Products" at bounding box center [24, 128] width 25 height 8
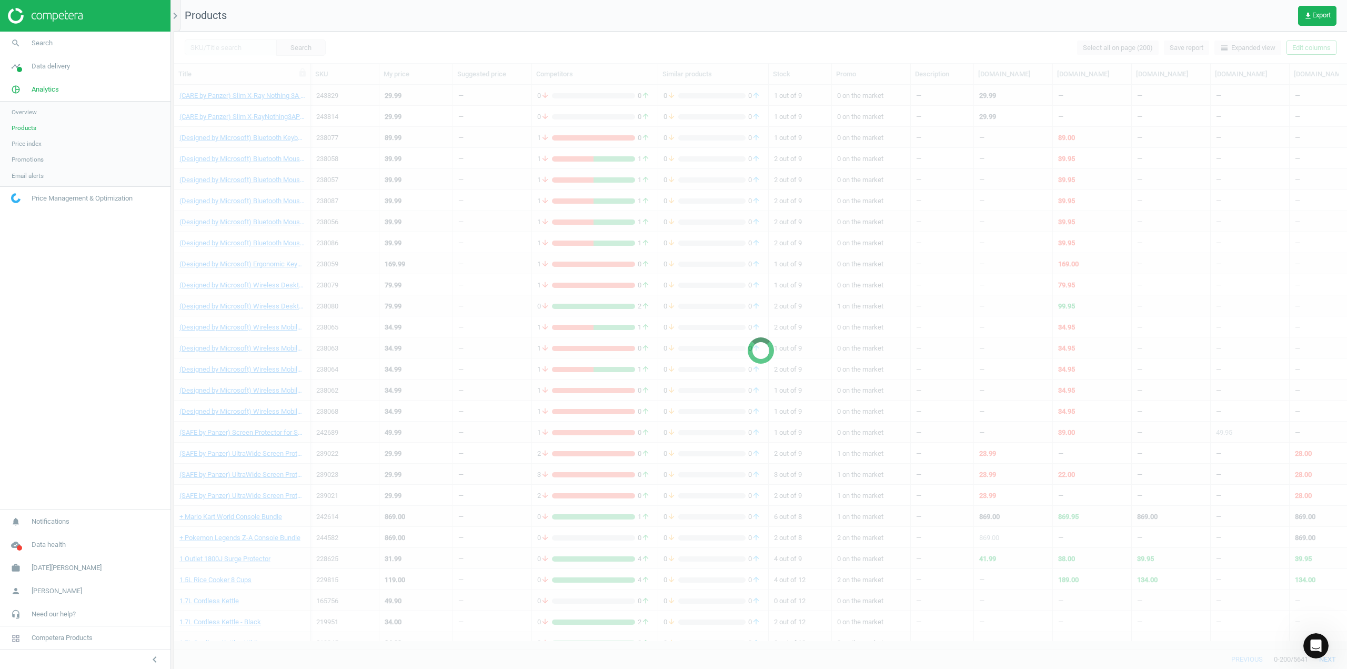
scroll to position [548, 1165]
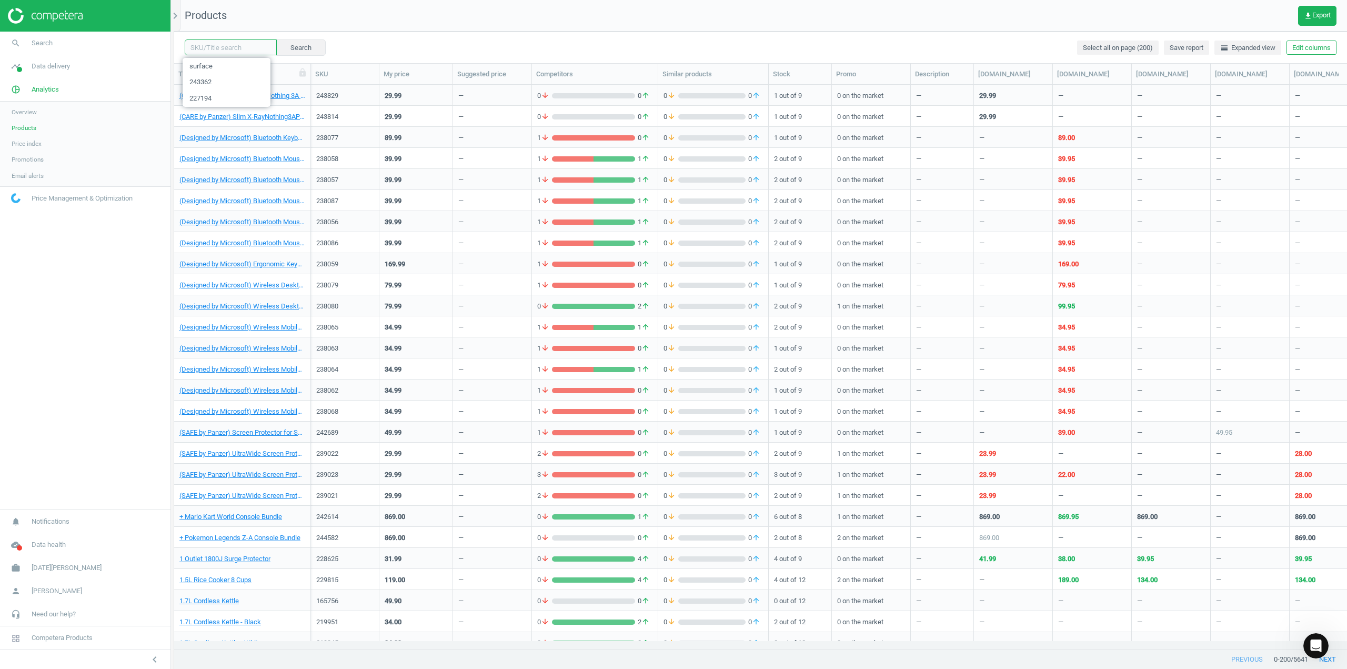
click at [228, 48] on input "text" at bounding box center [231, 47] width 92 height 16
type input "computer"
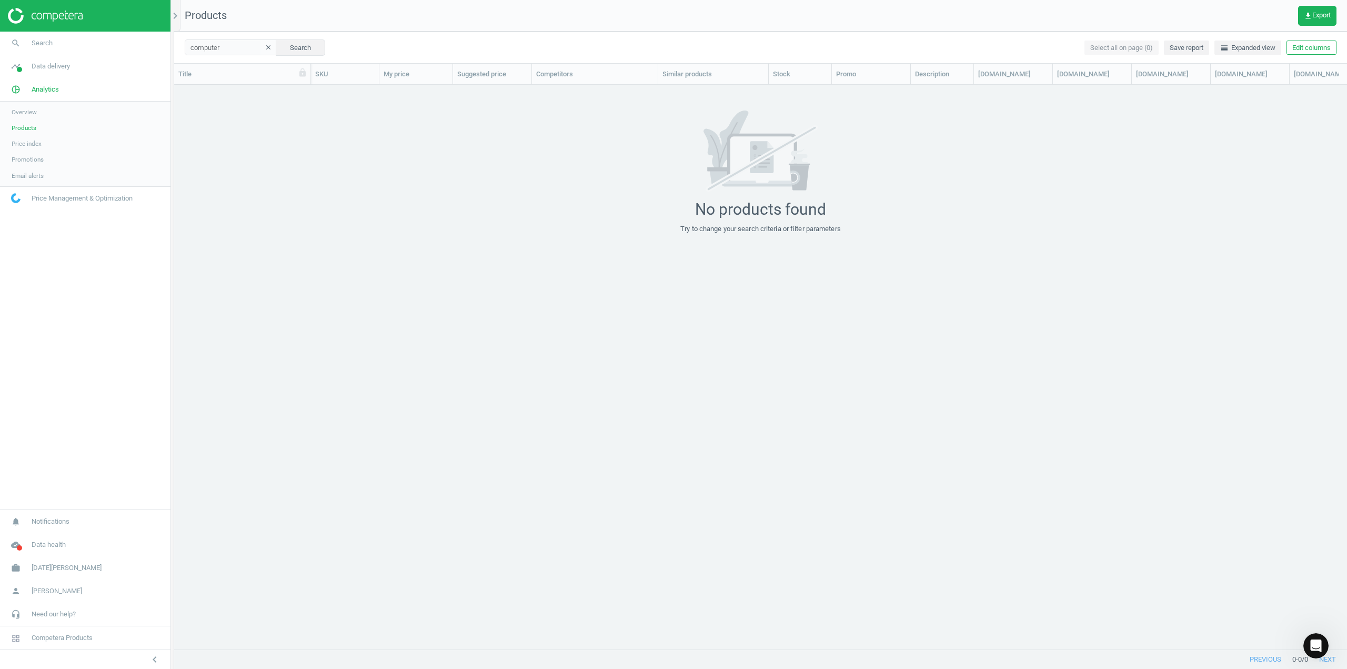
click at [265, 44] on icon "clear" at bounding box center [268, 47] width 7 height 7
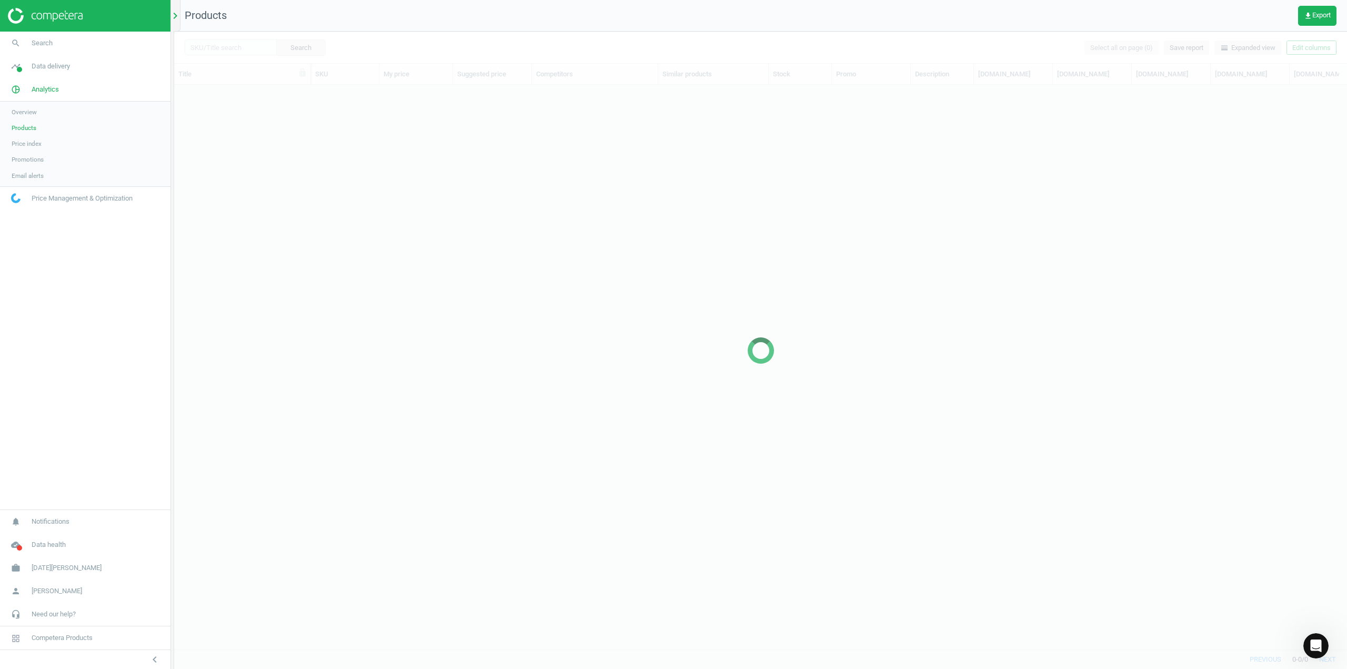
click at [177, 13] on icon "chevron_right" at bounding box center [175, 15] width 13 height 13
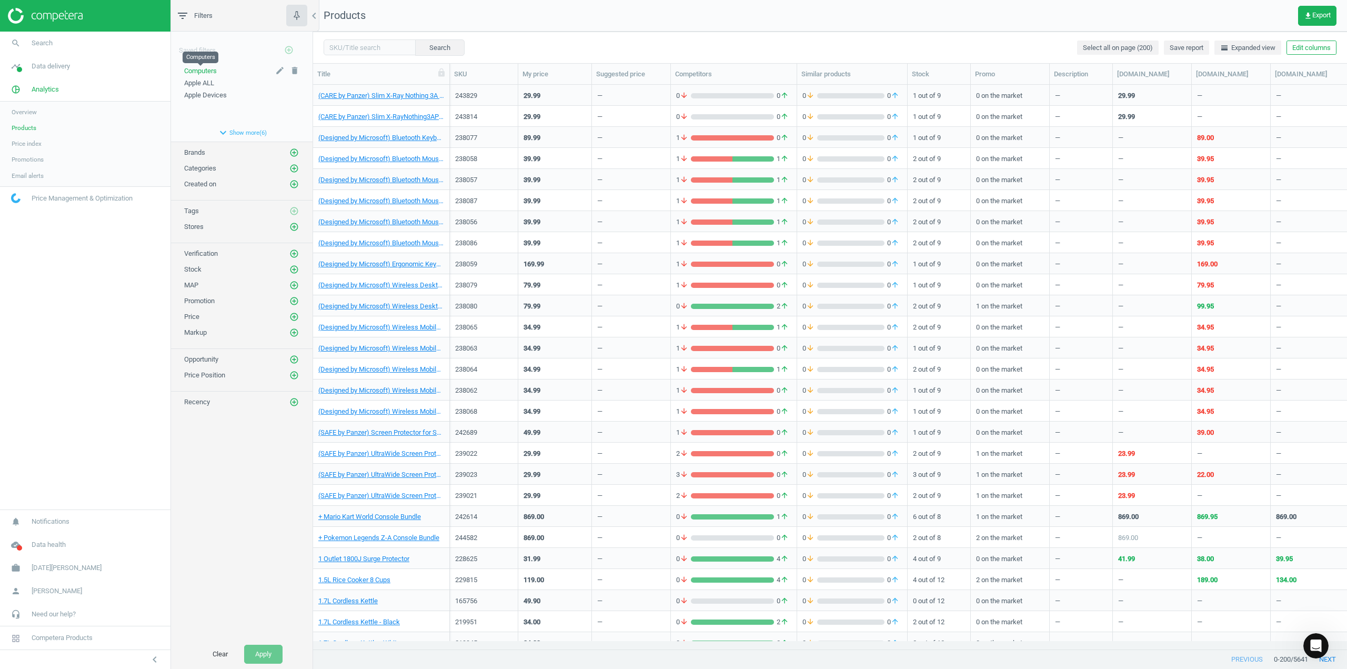
click at [209, 73] on span "Computers" at bounding box center [200, 71] width 33 height 8
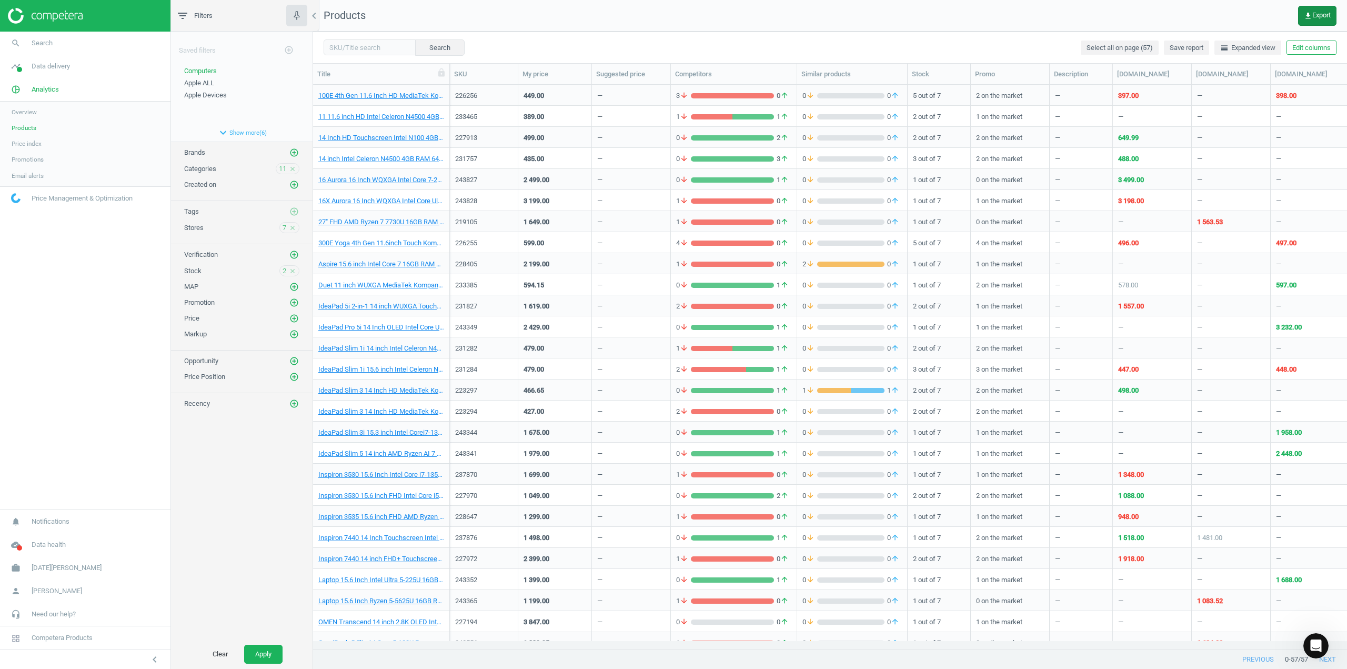
click at [1309, 13] on icon "get_app" at bounding box center [1308, 16] width 8 height 8
click at [1211, 82] on button "insert_drive_file Report (Excel)" at bounding box center [1244, 80] width 183 height 20
